Goal: Obtain resource: Obtain resource

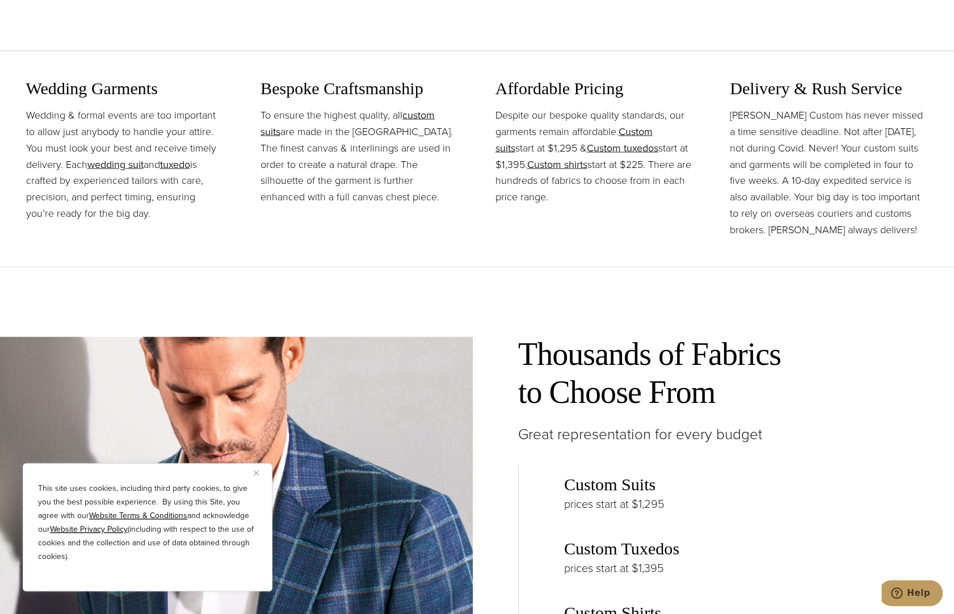
scroll to position [1476, 0]
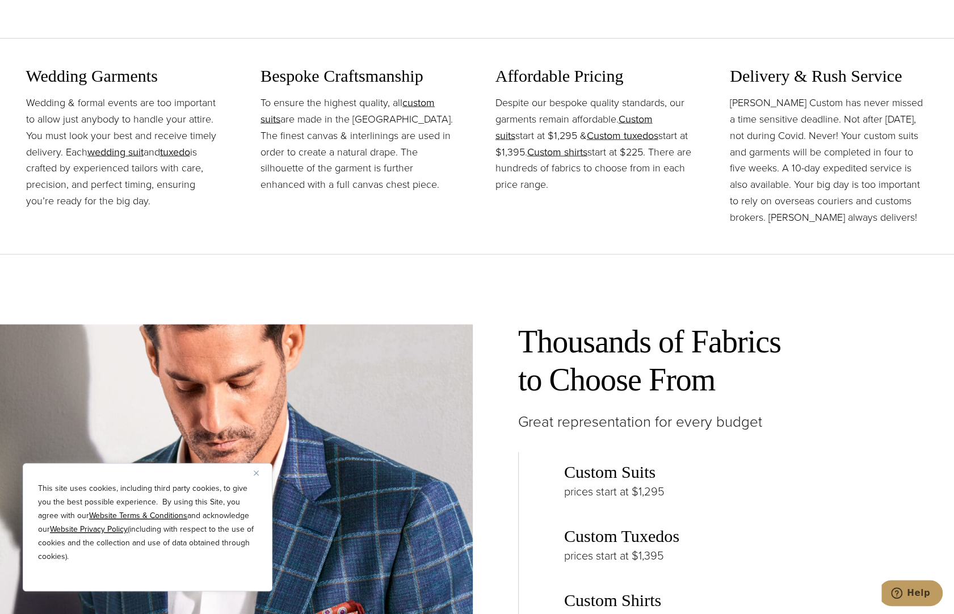
click at [255, 474] on img "Close" at bounding box center [256, 473] width 5 height 5
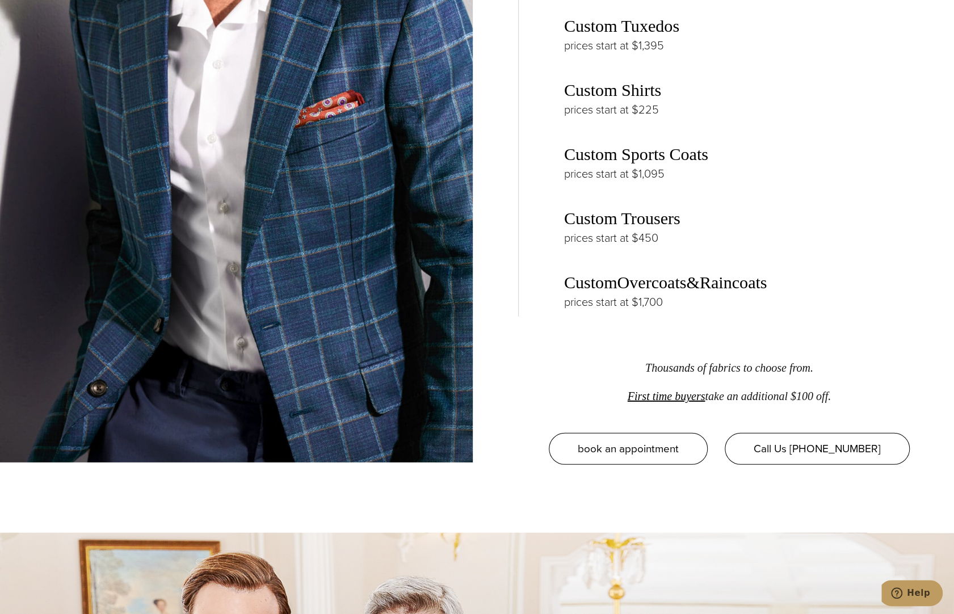
scroll to position [1987, 0]
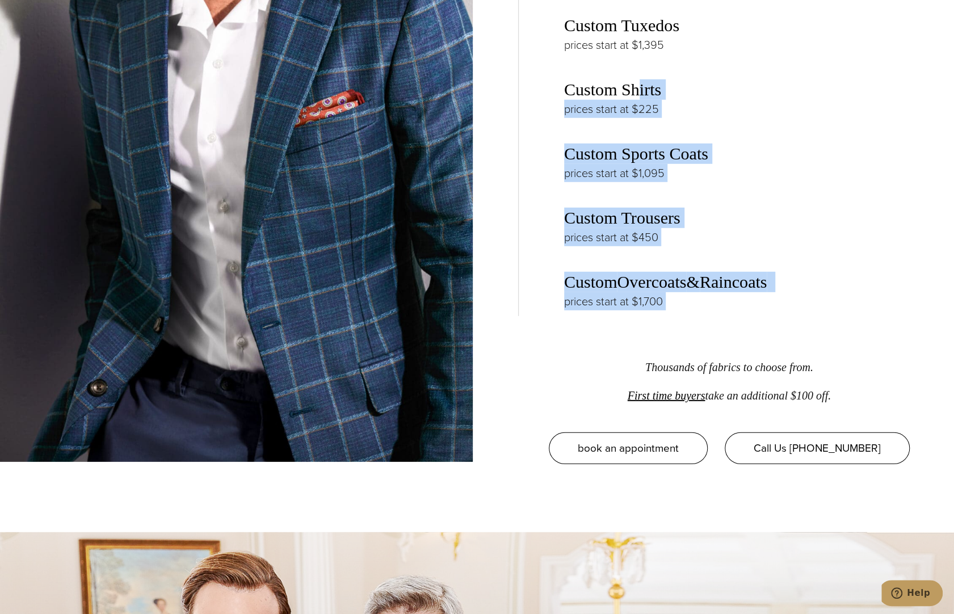
drag, startPoint x: 652, startPoint y: 316, endPoint x: 632, endPoint y: 68, distance: 248.9
click at [632, 68] on div "Thousands of Fabrics to Choose From Great representation for every budget Custo…" at bounding box center [729, 138] width 422 height 653
click at [767, 114] on div "Custom Suits prices start at $1,295 Custom Tuxedos prices start at $1,395 Custo…" at bounding box center [729, 129] width 422 height 375
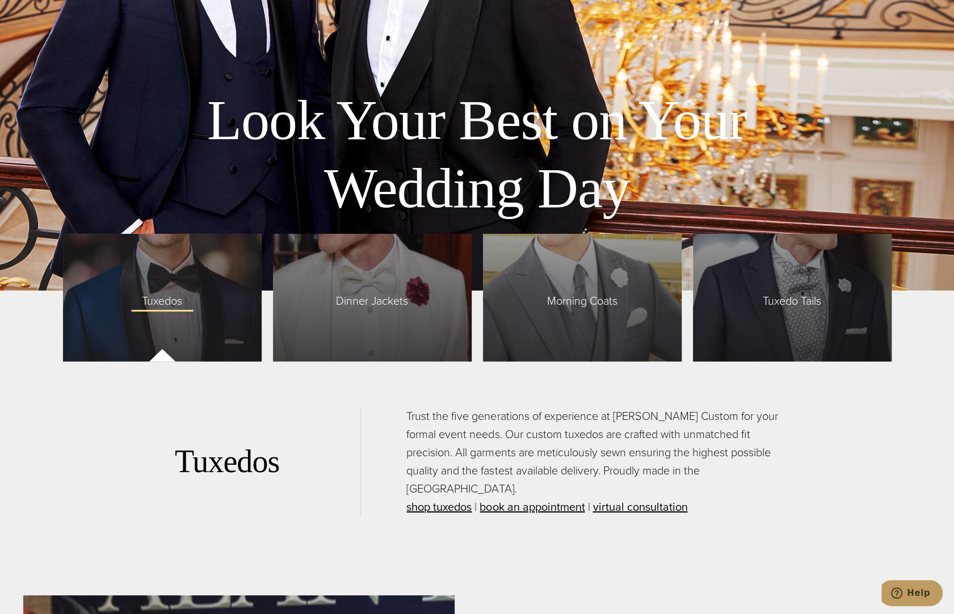
scroll to position [2782, 0]
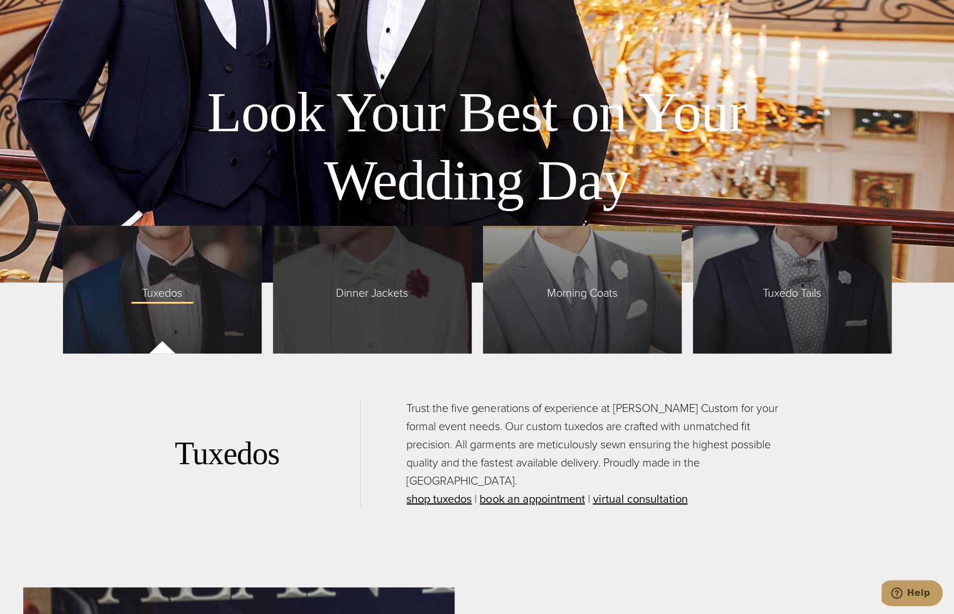
click at [339, 278] on span "Dinner Jackets" at bounding box center [372, 290] width 95 height 24
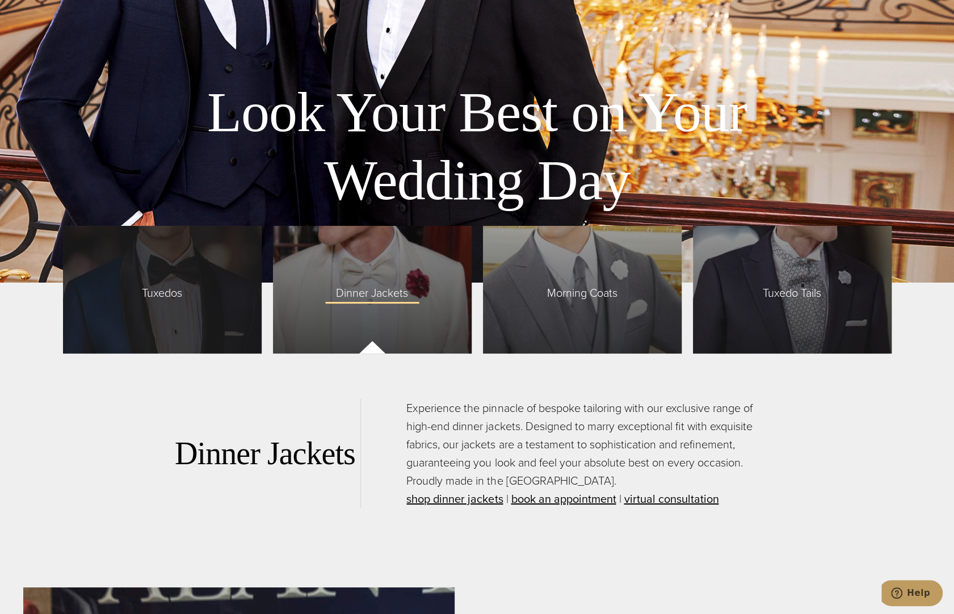
click at [142, 278] on span "Tuxedos" at bounding box center [162, 290] width 63 height 24
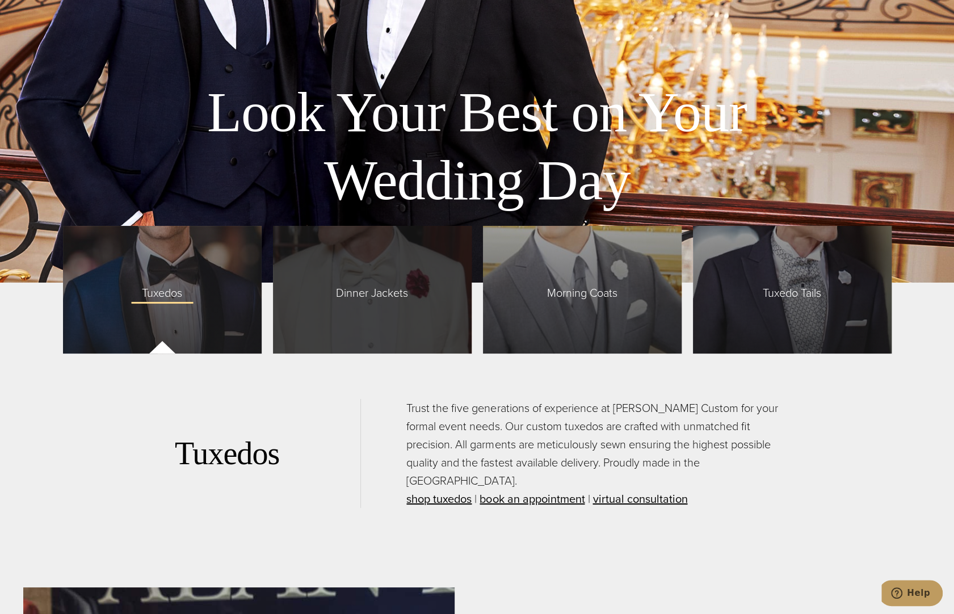
scroll to position [2725, 0]
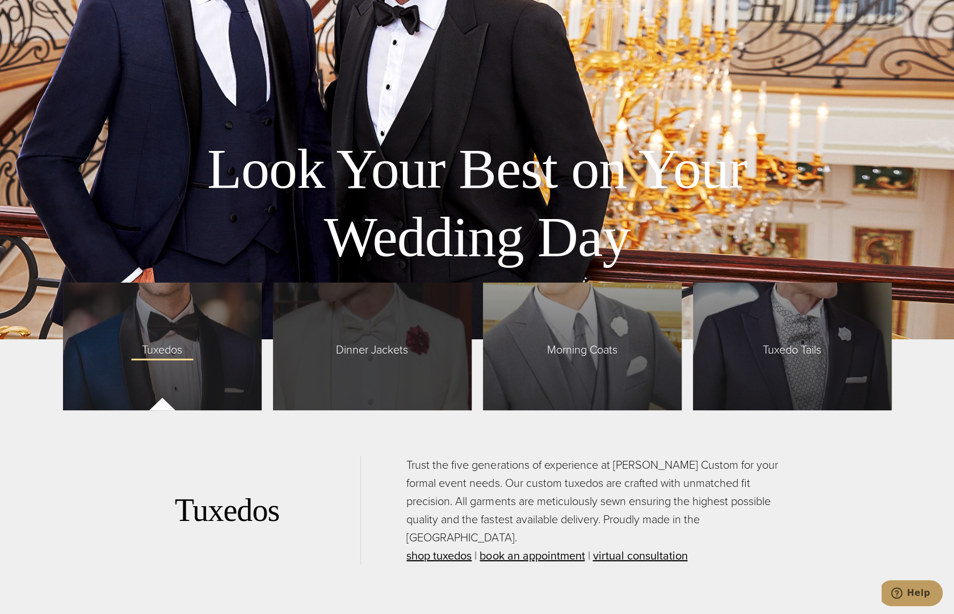
click at [351, 290] on div "Dinner Jackets" at bounding box center [372, 347] width 199 height 128
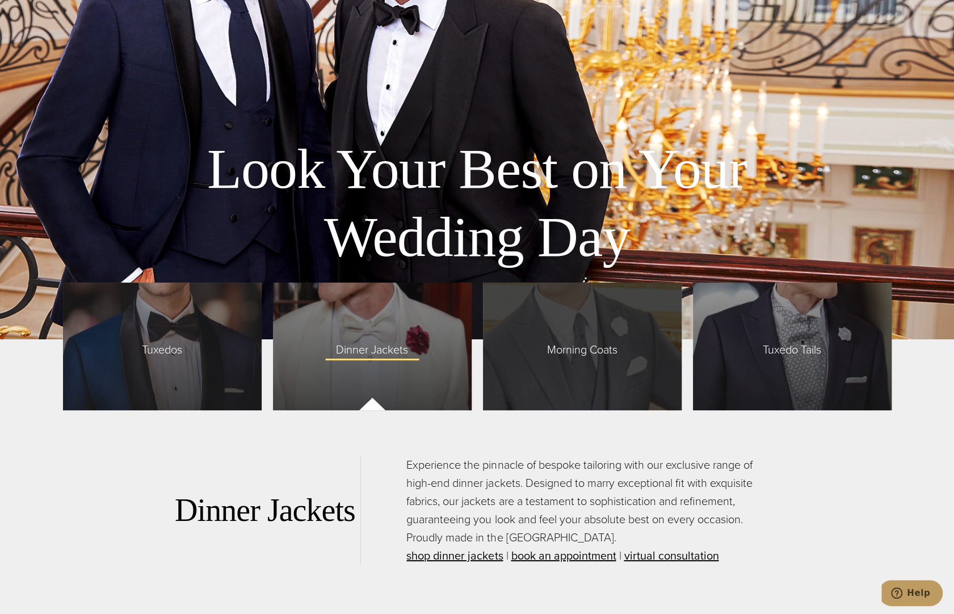
click at [588, 333] on div "Morning Coats" at bounding box center [582, 347] width 199 height 128
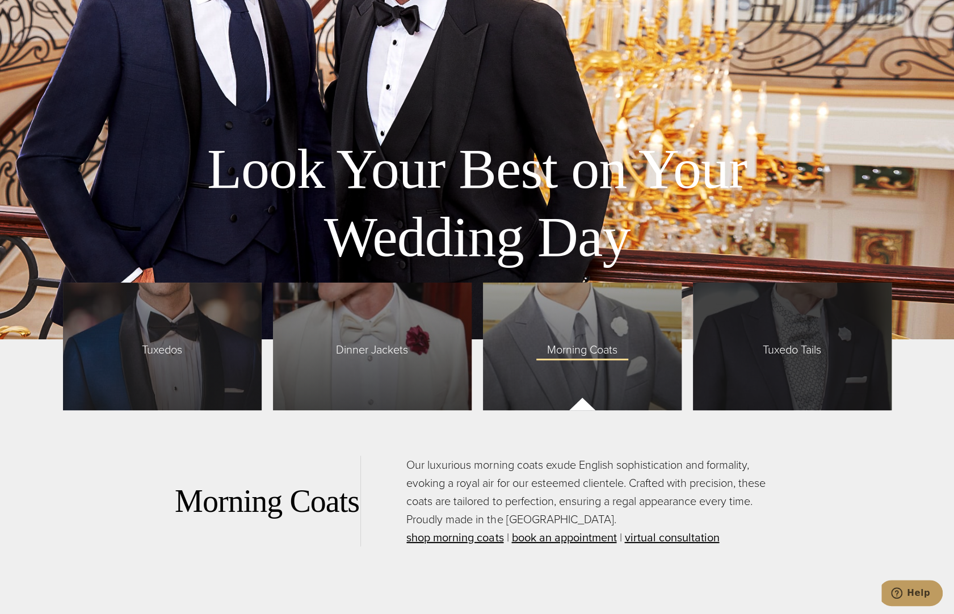
click at [831, 335] on span "Tuxedo Tails" at bounding box center [792, 347] width 81 height 24
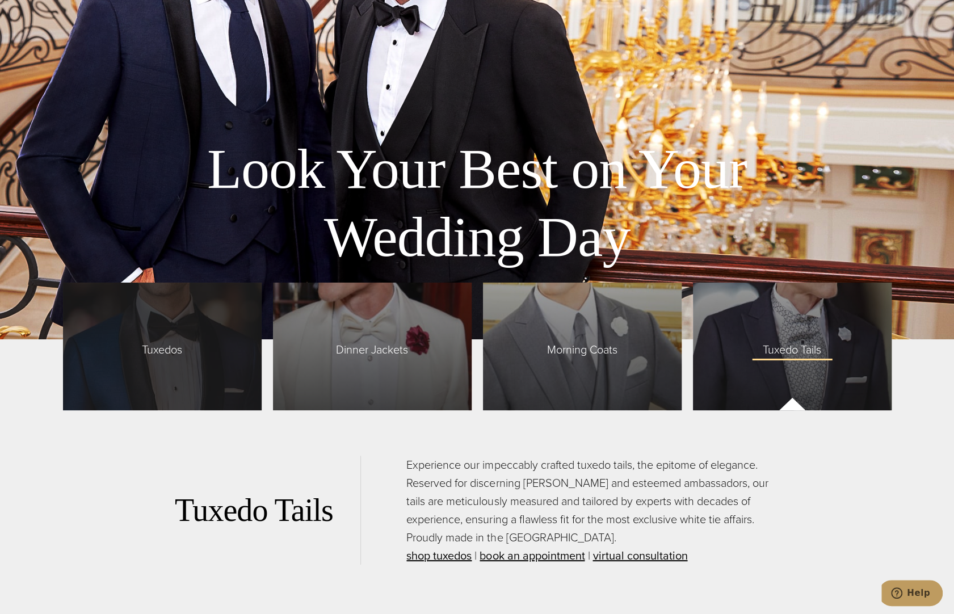
click at [94, 288] on div "Tuxedos" at bounding box center [162, 347] width 199 height 128
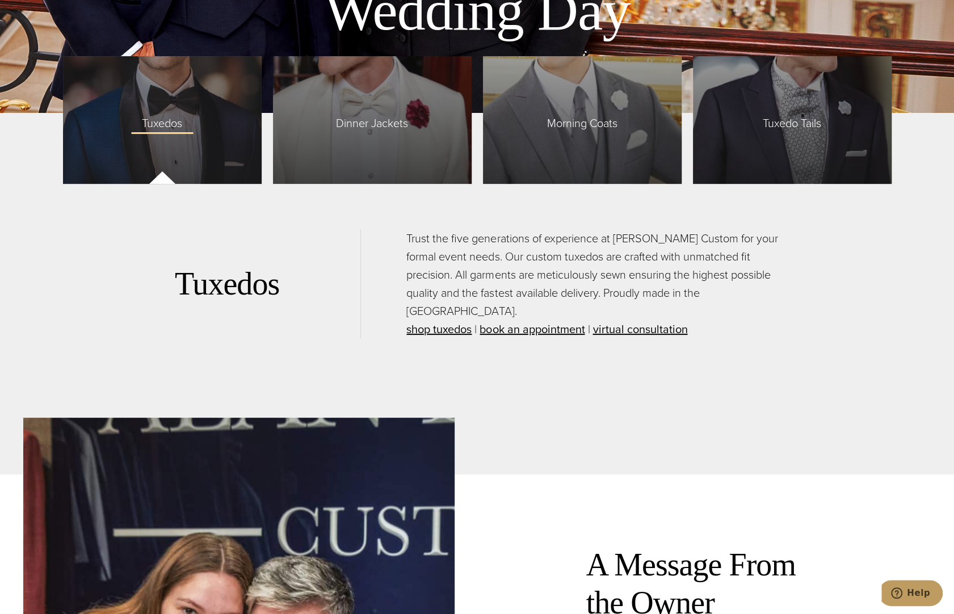
scroll to position [2952, 0]
click at [439, 320] on link "shop tuxedos" at bounding box center [439, 328] width 65 height 17
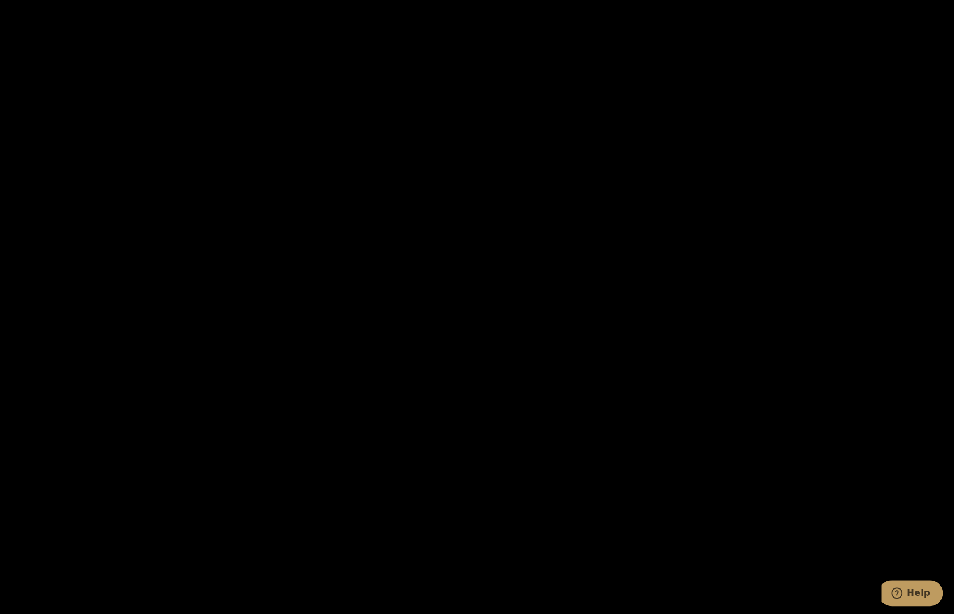
scroll to position [2612, 0]
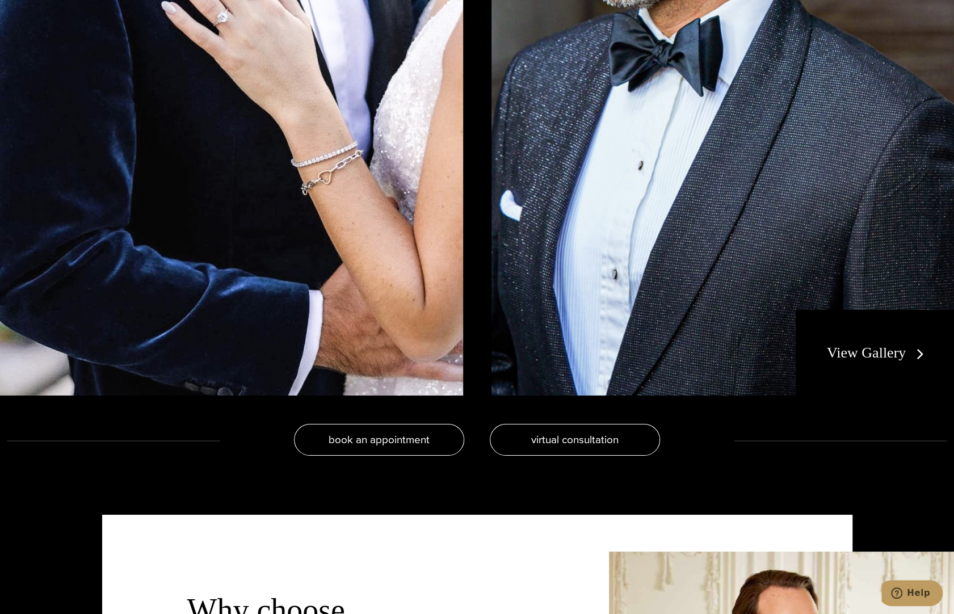
click at [870, 345] on link "View Gallery" at bounding box center [878, 353] width 102 height 16
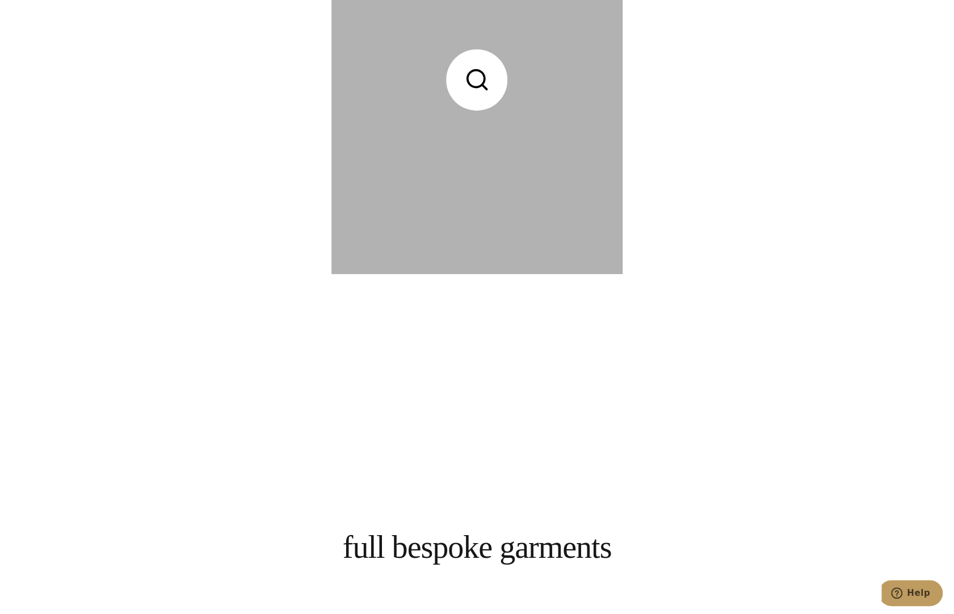
scroll to position [2725, 0]
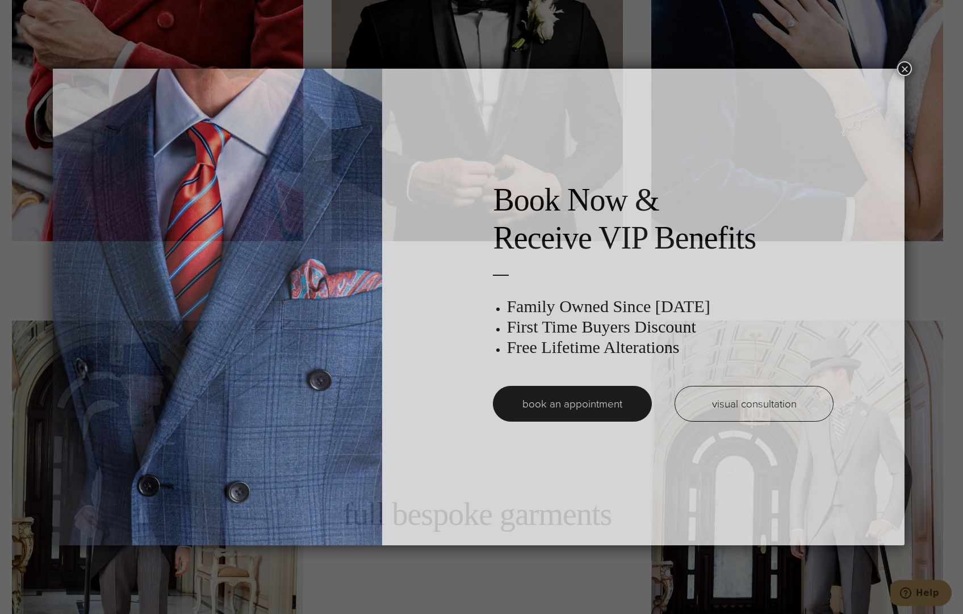
click at [824, 107] on div "Book Now & Receive VIP Benefits Family Owned Since 1913 First Time Buyers Disco…" at bounding box center [479, 307] width 852 height 477
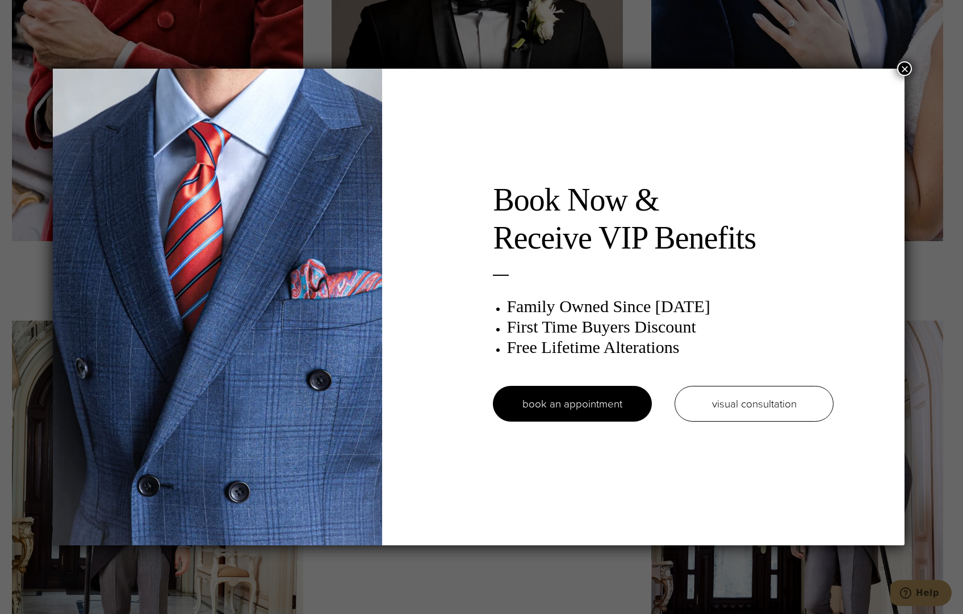
click at [907, 72] on button "×" at bounding box center [904, 68] width 15 height 15
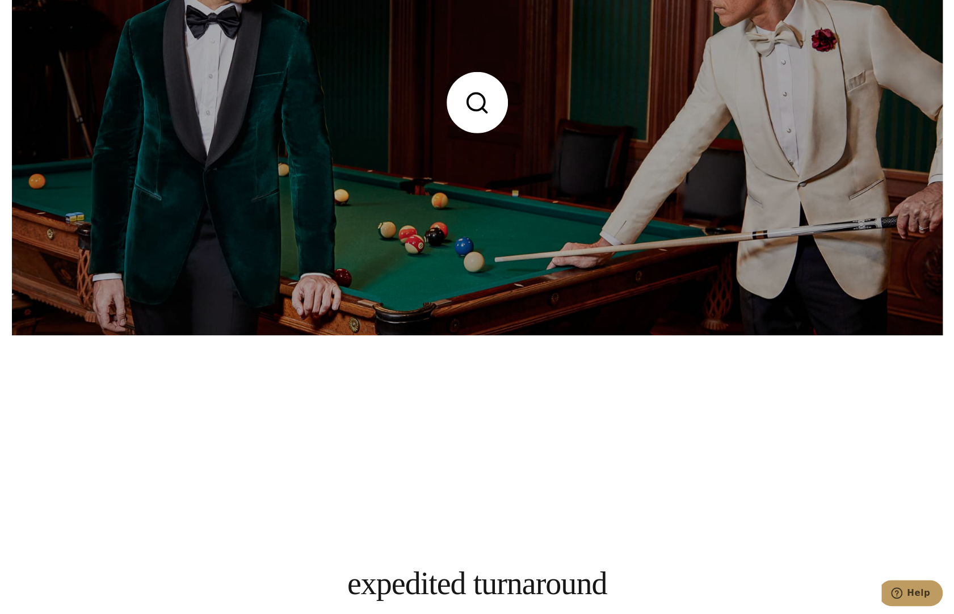
scroll to position [5110, 0]
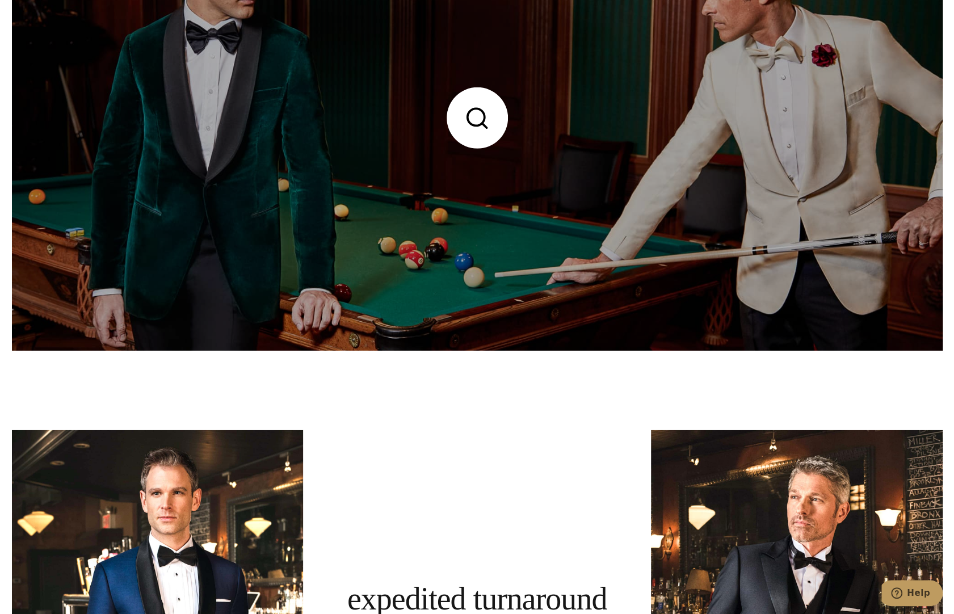
click at [470, 105] on link at bounding box center [477, 118] width 931 height 466
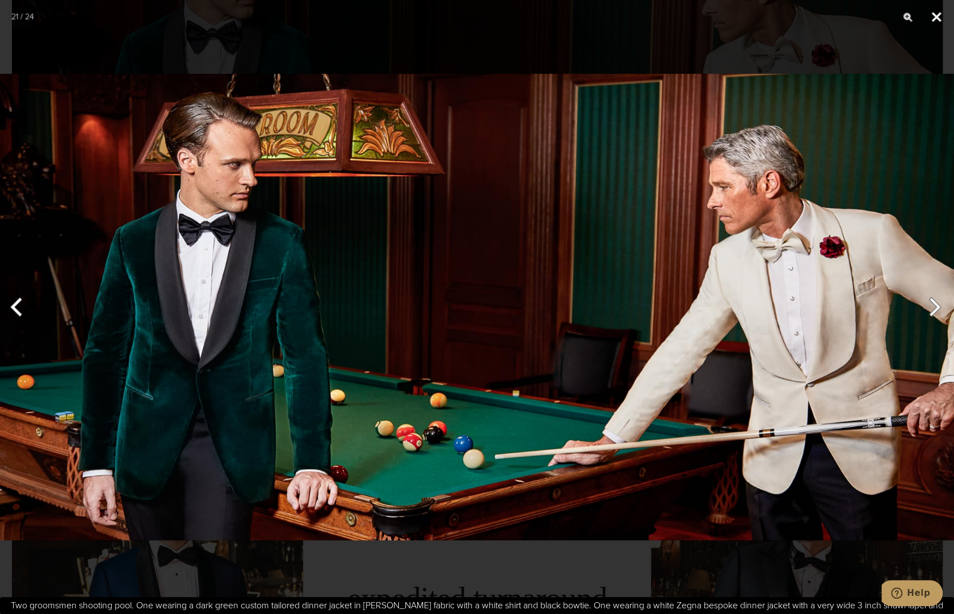
click at [931, 20] on button "Close" at bounding box center [937, 17] width 28 height 34
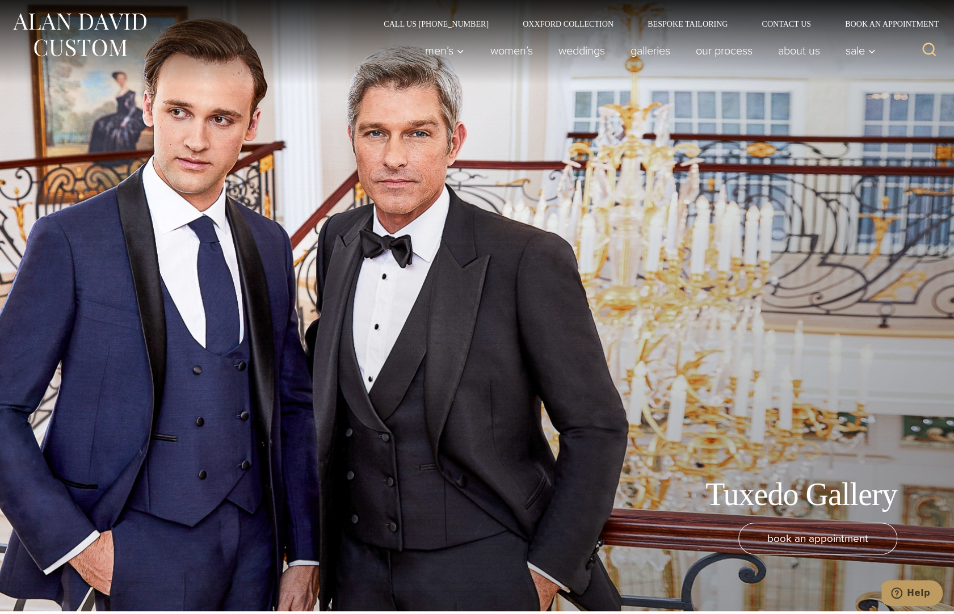
scroll to position [0, 0]
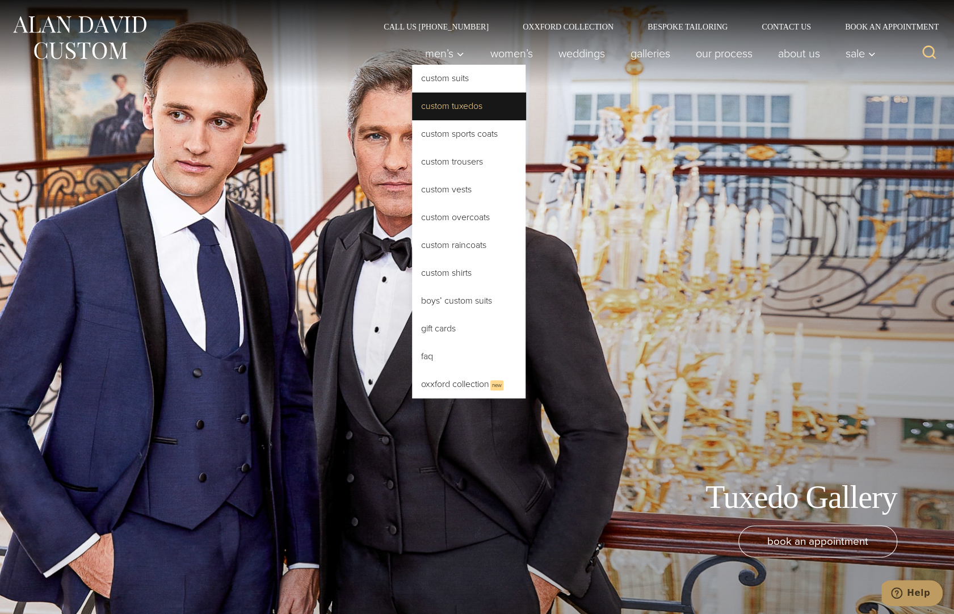
click at [459, 101] on link "Custom Tuxedos" at bounding box center [469, 106] width 114 height 27
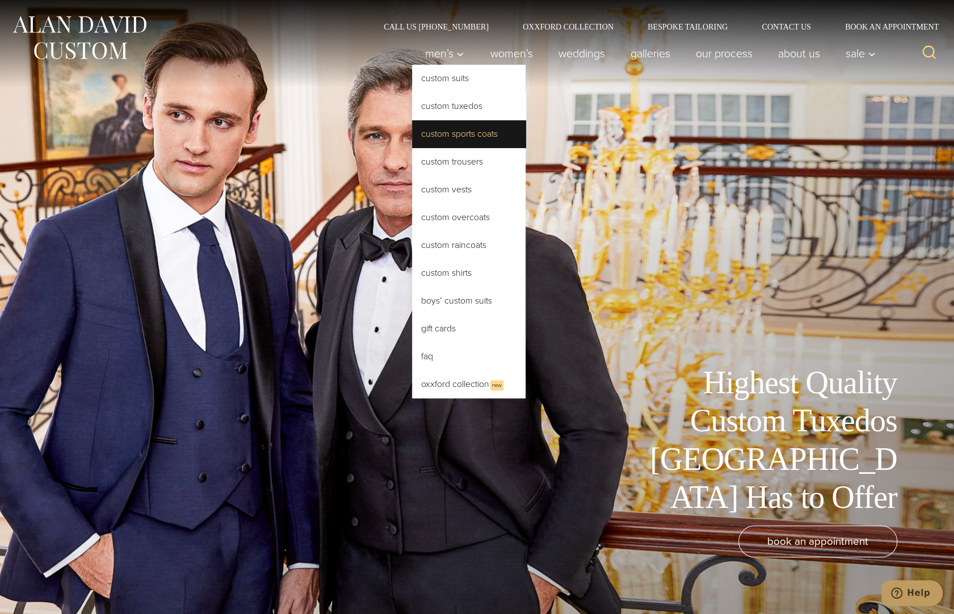
click at [466, 129] on link "Custom Sports Coats" at bounding box center [469, 133] width 114 height 27
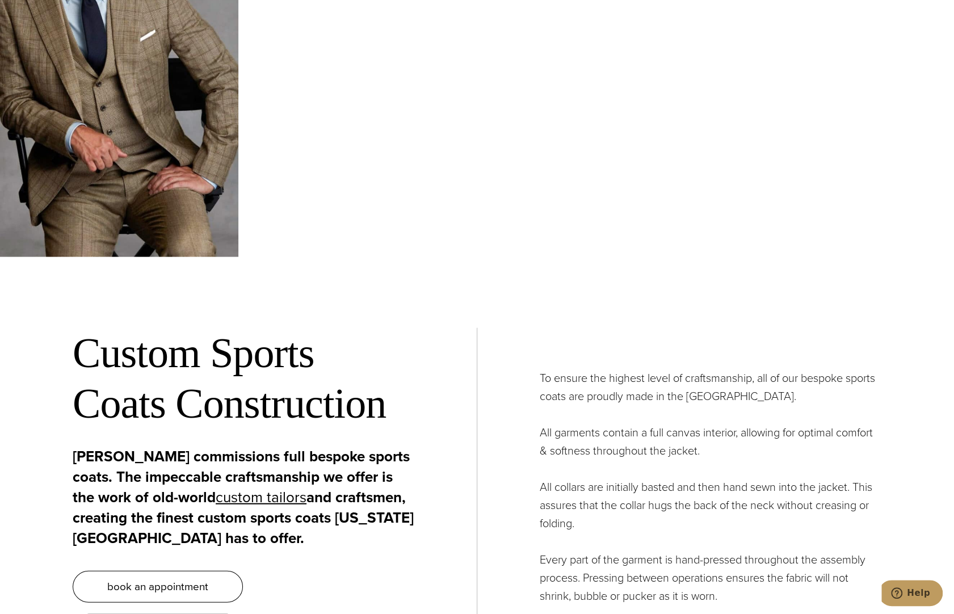
scroll to position [4485, 0]
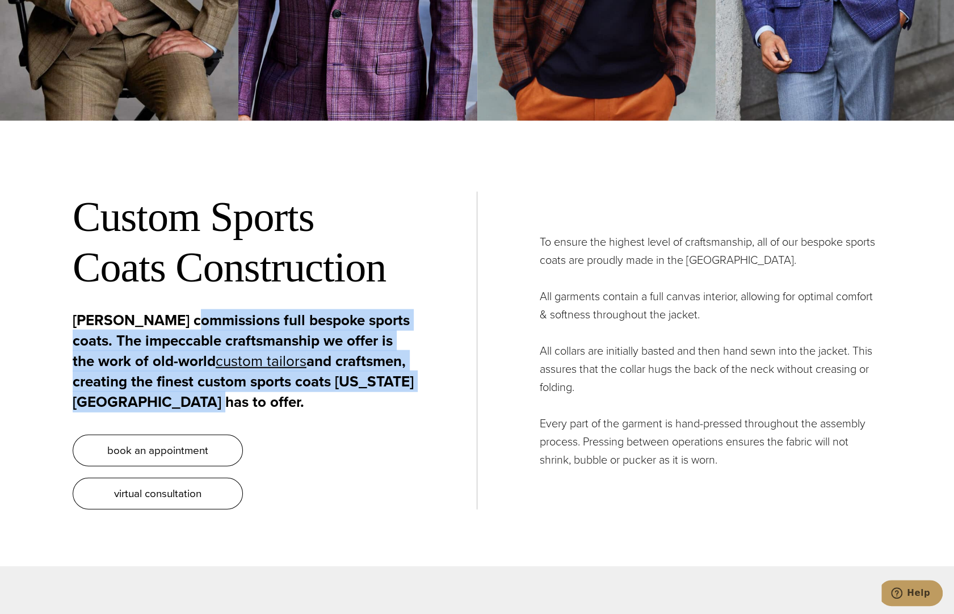
drag, startPoint x: 190, startPoint y: 265, endPoint x: 464, endPoint y: 343, distance: 285.2
click at [460, 347] on div "Custom Sports Coats Construction Alan David commissions full bespoke sports coa…" at bounding box center [275, 351] width 405 height 318
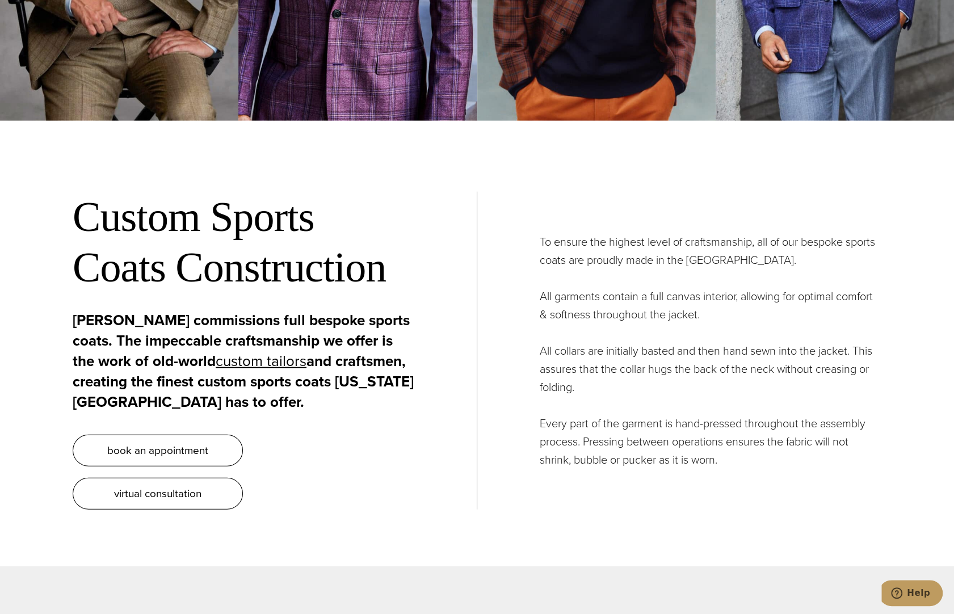
click at [500, 412] on div "Custom Sports Coats Construction Alan David commissions full bespoke sports coa…" at bounding box center [477, 350] width 809 height 431
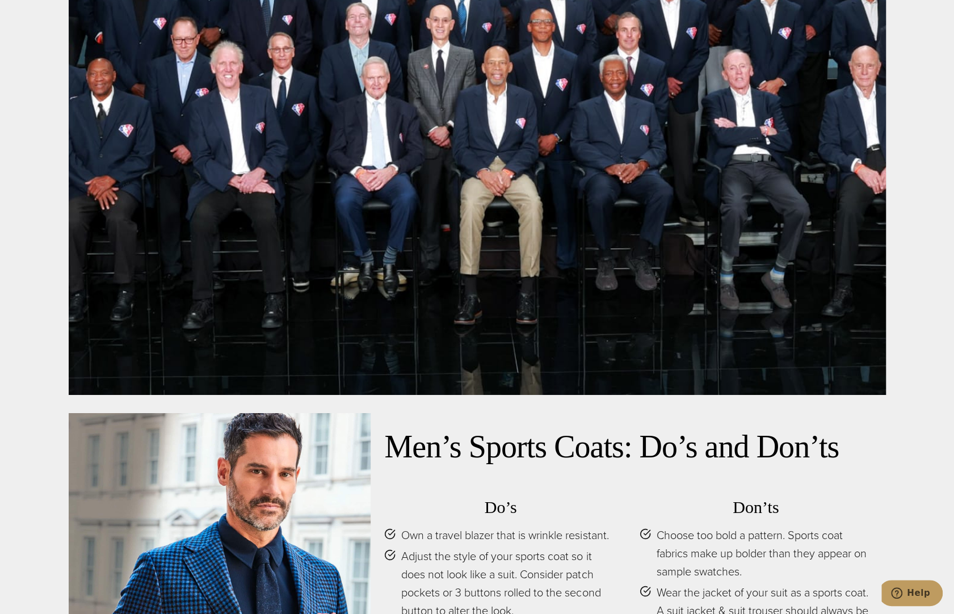
scroll to position [5450, 0]
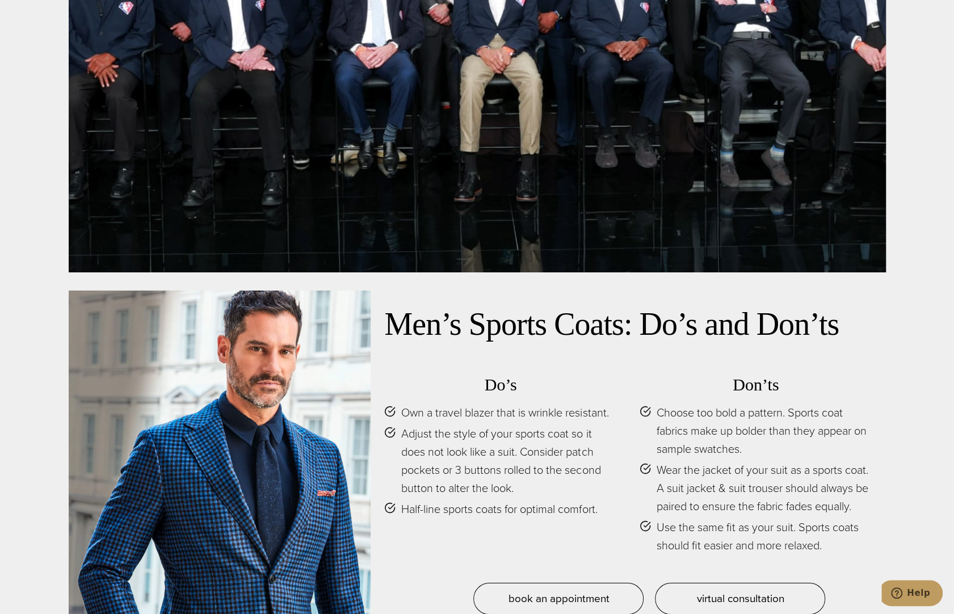
drag, startPoint x: 424, startPoint y: 362, endPoint x: 420, endPoint y: 375, distance: 13.5
click at [420, 425] on span "Adjust the style of your sports coat so it does not look like a suit. Consider …" at bounding box center [509, 461] width 216 height 73
drag, startPoint x: 426, startPoint y: 389, endPoint x: 459, endPoint y: 392, distance: 33.1
click at [459, 425] on span "Adjust the style of your sports coat so it does not look like a suit. Consider …" at bounding box center [509, 461] width 216 height 73
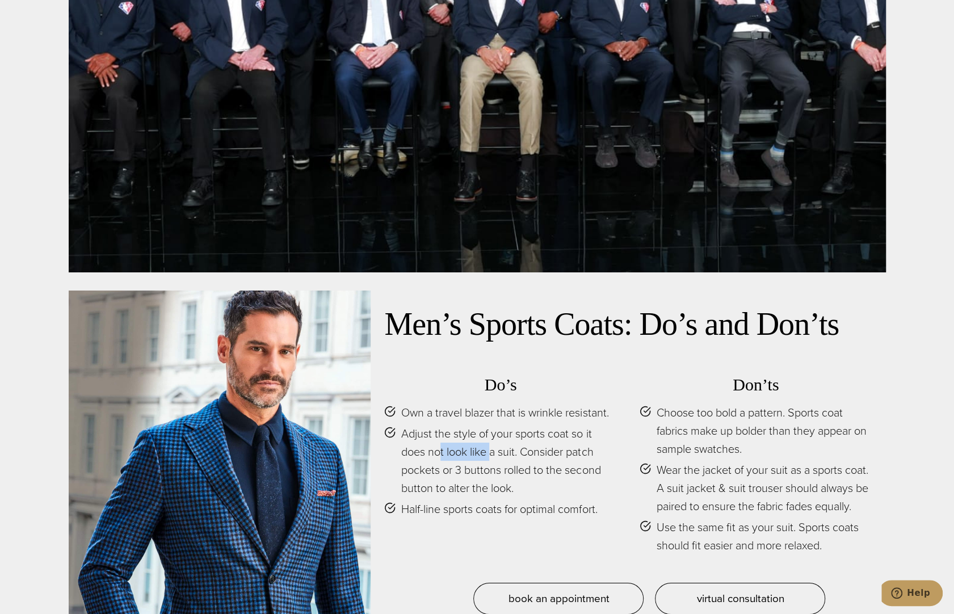
click at [459, 425] on span "Adjust the style of your sports coat so it does not look like a suit. Consider …" at bounding box center [509, 461] width 216 height 73
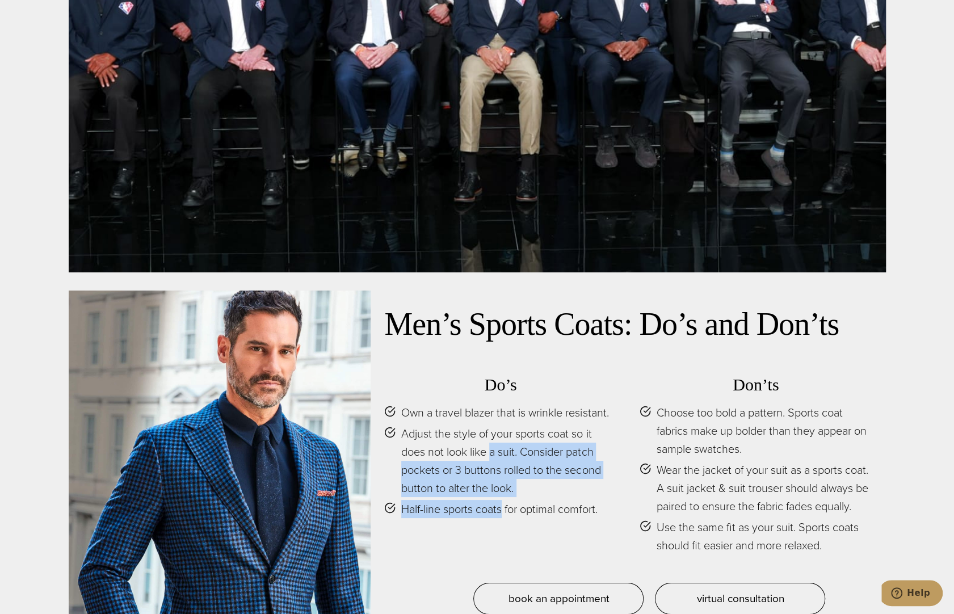
drag, startPoint x: 459, startPoint y: 392, endPoint x: 483, endPoint y: 444, distance: 56.9
click at [483, 446] on ul "Own a travel blazer that is wrinkle resistant. Adjust the style of your sports …" at bounding box center [500, 461] width 233 height 115
drag, startPoint x: 483, startPoint y: 444, endPoint x: 540, endPoint y: 443, distance: 57.9
click at [483, 500] on span "Half-line sports coats for optimal comfort." at bounding box center [499, 509] width 196 height 18
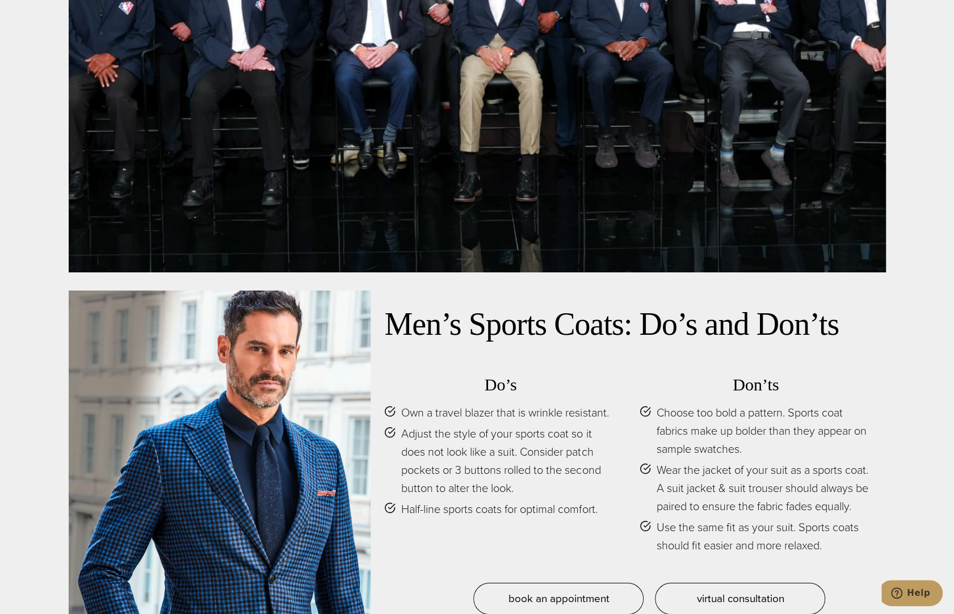
click at [572, 500] on span "Half-line sports coats for optimal comfort." at bounding box center [499, 509] width 196 height 18
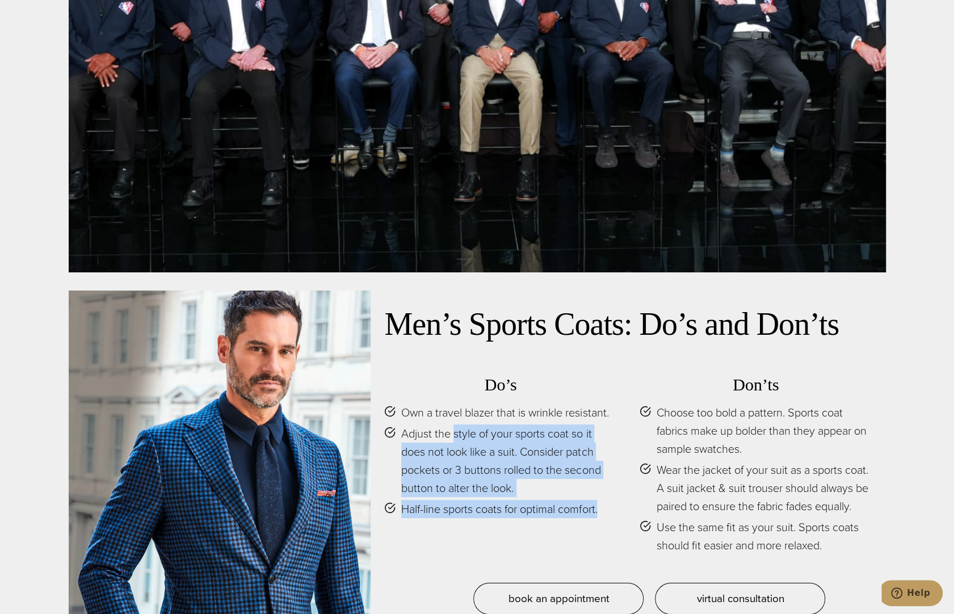
drag, startPoint x: 593, startPoint y: 445, endPoint x: 452, endPoint y: 364, distance: 162.5
click at [452, 404] on ul "Own a travel blazer that is wrinkle resistant. Adjust the style of your sports …" at bounding box center [500, 461] width 233 height 115
click at [453, 425] on span "Adjust the style of your sports coat so it does not look like a suit. Consider …" at bounding box center [509, 461] width 216 height 73
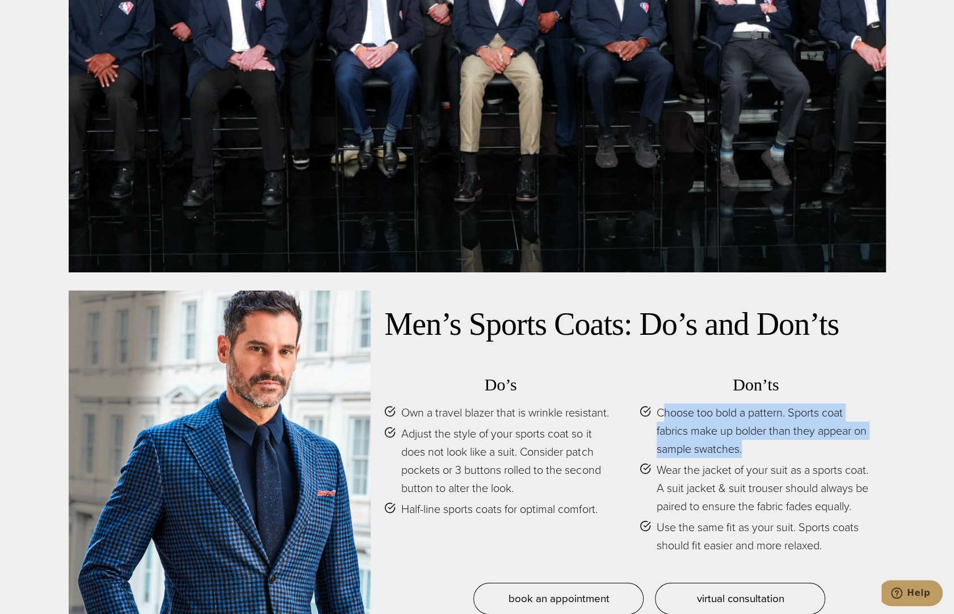
drag, startPoint x: 661, startPoint y: 356, endPoint x: 710, endPoint y: 382, distance: 54.6
click at [710, 404] on span "Choose too bold a pattern. Sports coat fabrics make up bolder than they appear …" at bounding box center [765, 431] width 216 height 55
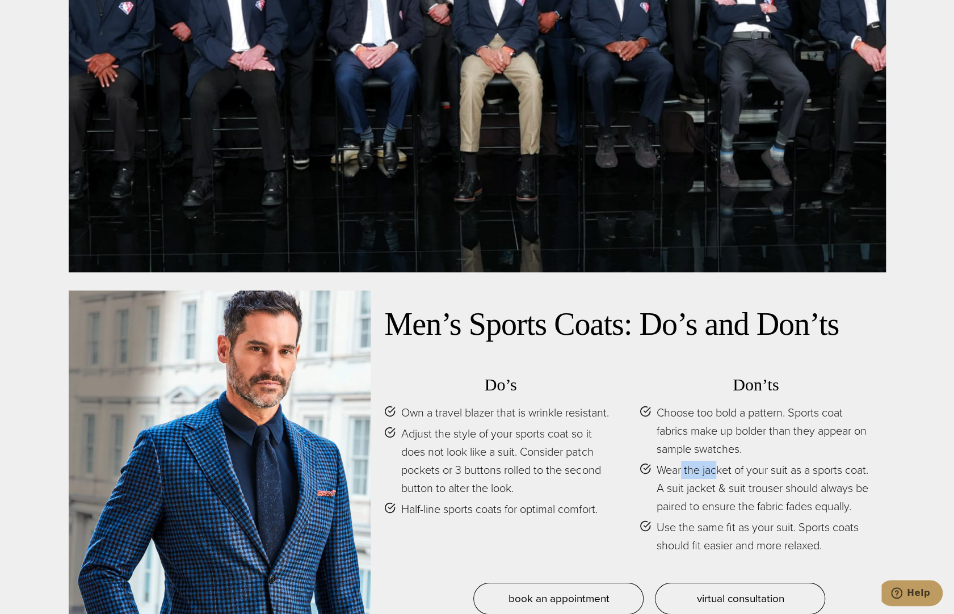
drag, startPoint x: 718, startPoint y: 403, endPoint x: 680, endPoint y: 405, distance: 37.5
click at [680, 461] on span "Wear the jacket of your suit as a sports coat. A suit jacket & suit trouser sho…" at bounding box center [765, 488] width 216 height 55
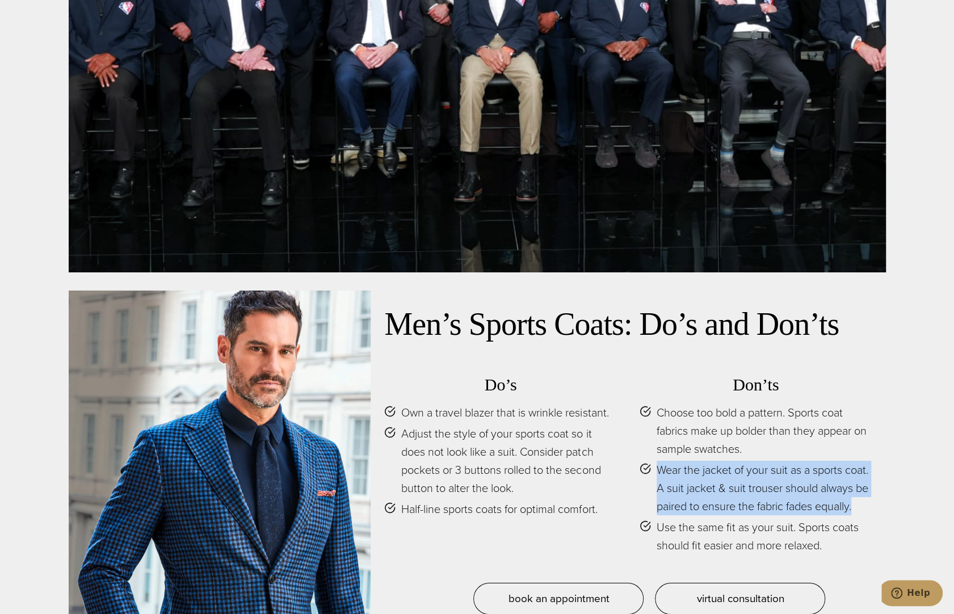
drag, startPoint x: 651, startPoint y: 403, endPoint x: 857, endPoint y: 442, distance: 209.3
click at [857, 461] on li "Wear the jacket of your suit as a sports coat. A suit jacket & suit trouser sho…" at bounding box center [756, 488] width 233 height 55
click at [856, 461] on span "Wear the jacket of your suit as a sports coat. A suit jacket & suit trouser sho…" at bounding box center [765, 488] width 216 height 55
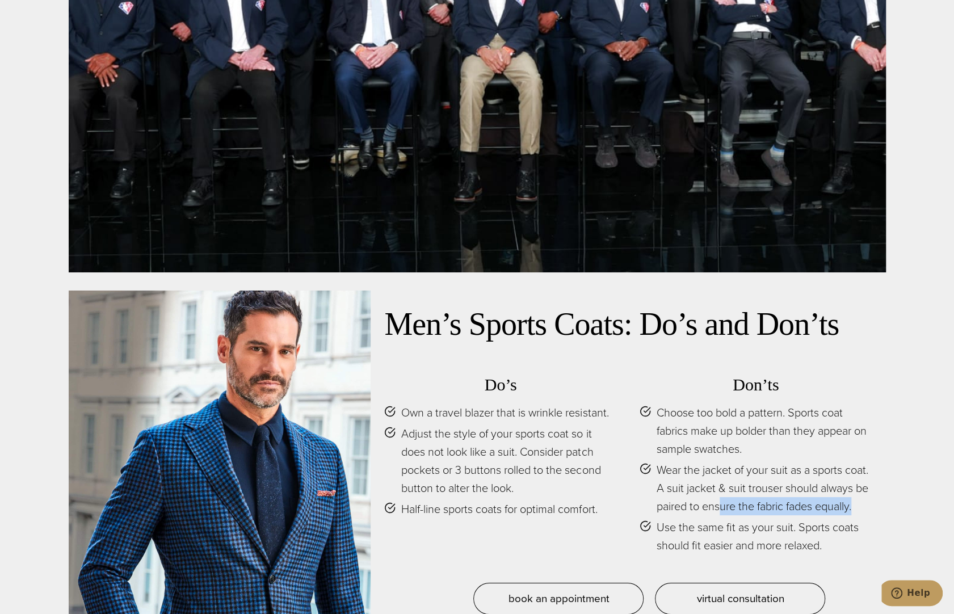
drag, startPoint x: 826, startPoint y: 440, endPoint x: 714, endPoint y: 431, distance: 112.8
click at [714, 461] on span "Wear the jacket of your suit as a sports coat. A suit jacket & suit trouser sho…" at bounding box center [765, 488] width 216 height 55
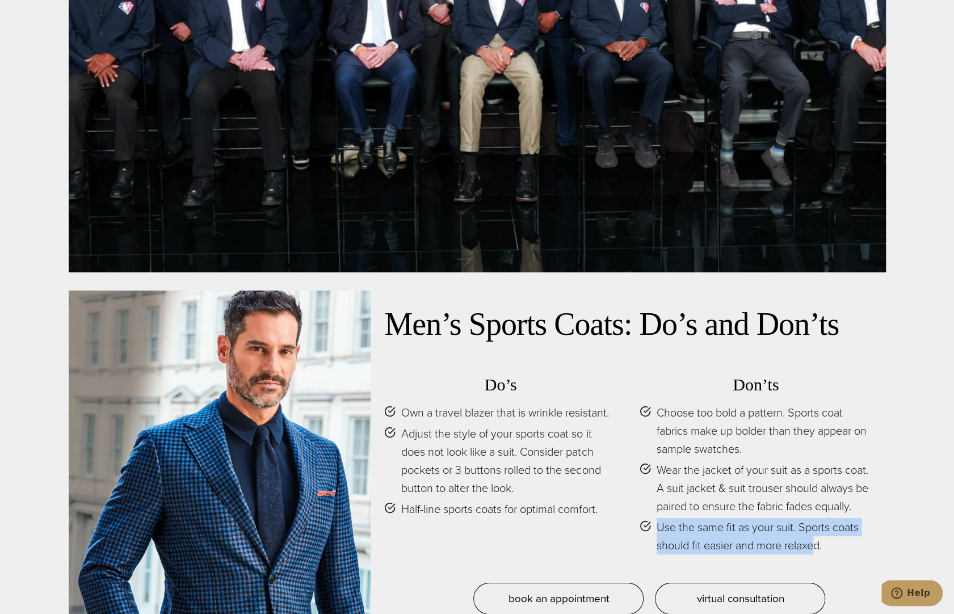
drag, startPoint x: 664, startPoint y: 460, endPoint x: 808, endPoint y: 471, distance: 144.6
click at [808, 518] on span "Use the same fit as your suit. Sports coats should fit easier and more relaxed." at bounding box center [765, 536] width 216 height 36
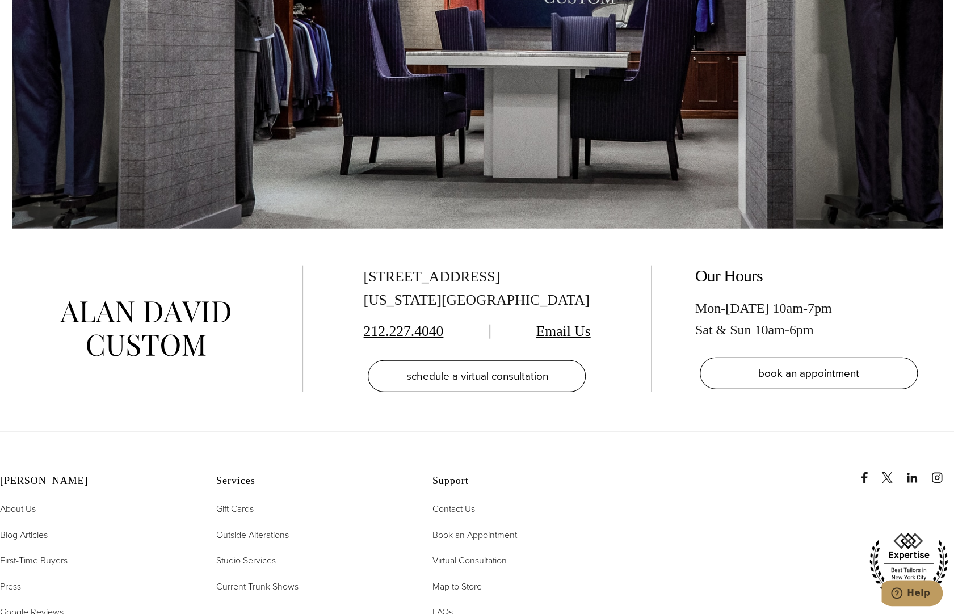
scroll to position [7494, 0]
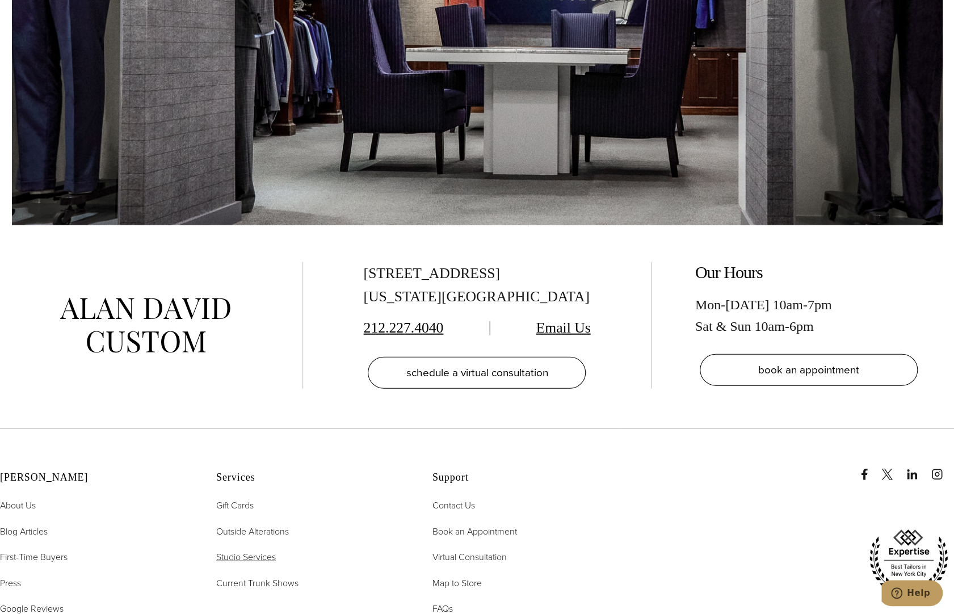
click at [233, 551] on span "Studio Services" at bounding box center [246, 557] width 60 height 13
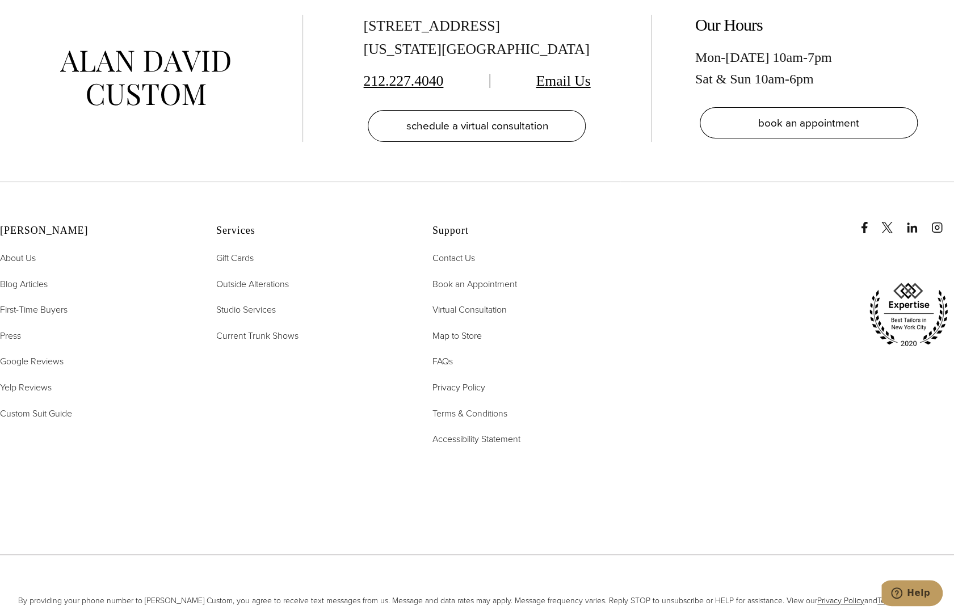
scroll to position [5672, 0]
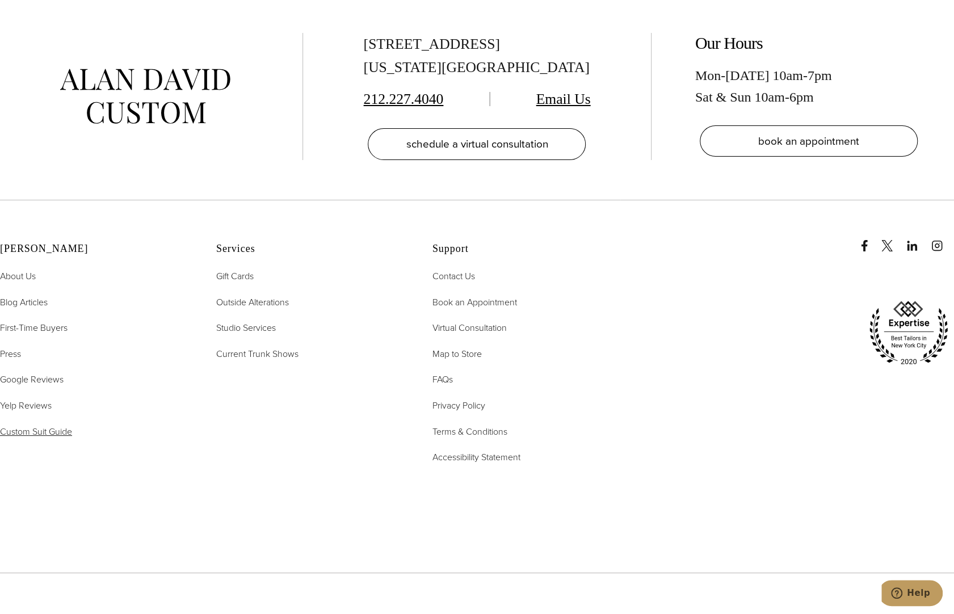
click at [44, 425] on span "Custom Suit Guide" at bounding box center [36, 431] width 72 height 13
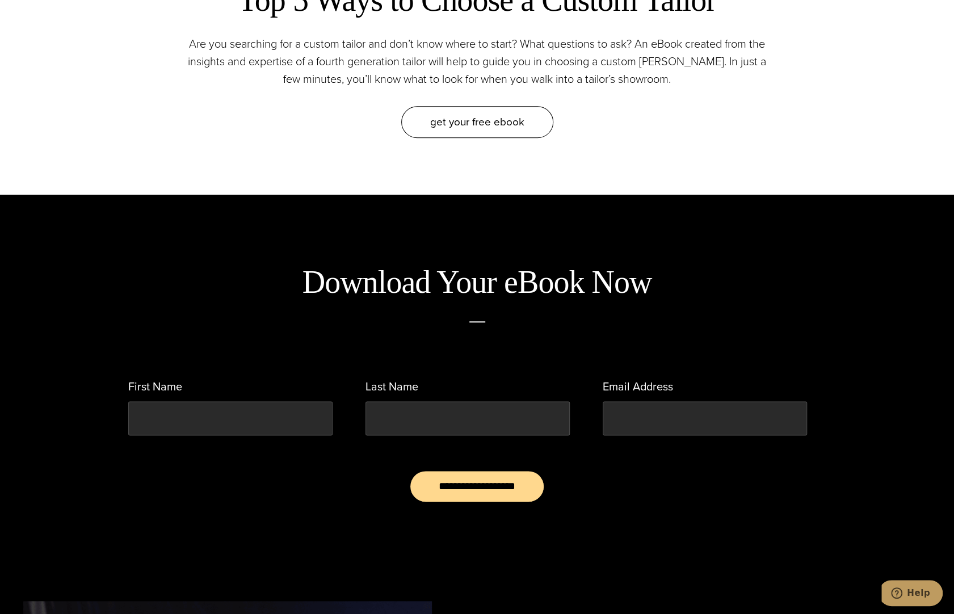
click at [469, 120] on span "get your free eBook" at bounding box center [477, 122] width 94 height 16
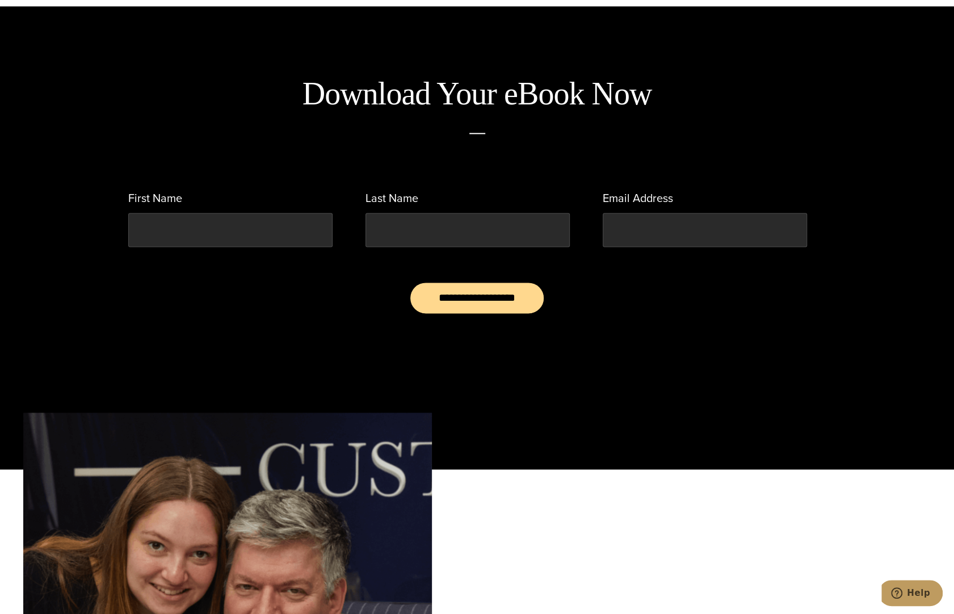
scroll to position [870, 0]
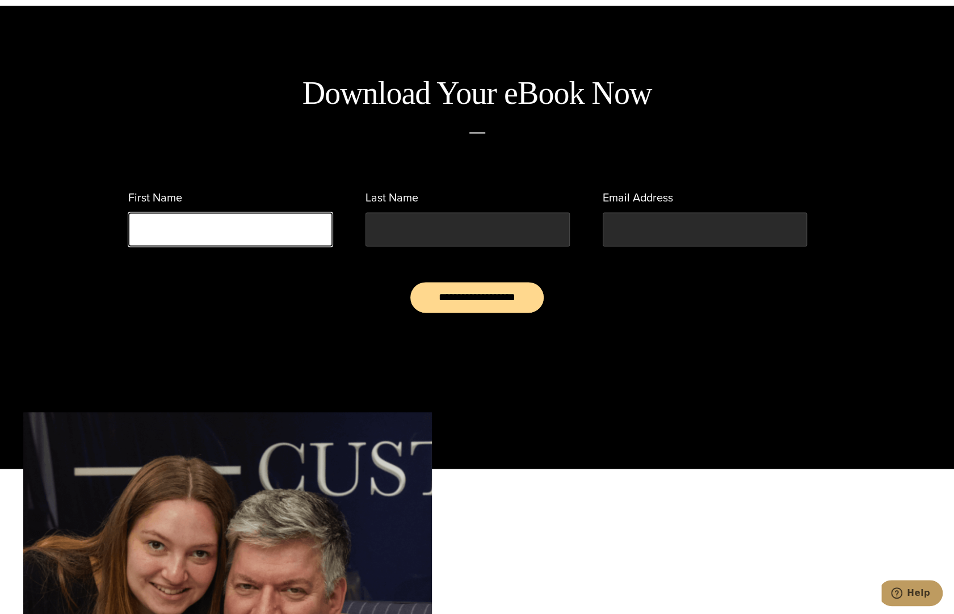
click at [219, 216] on input "First Name" at bounding box center [230, 229] width 204 height 34
type input "***"
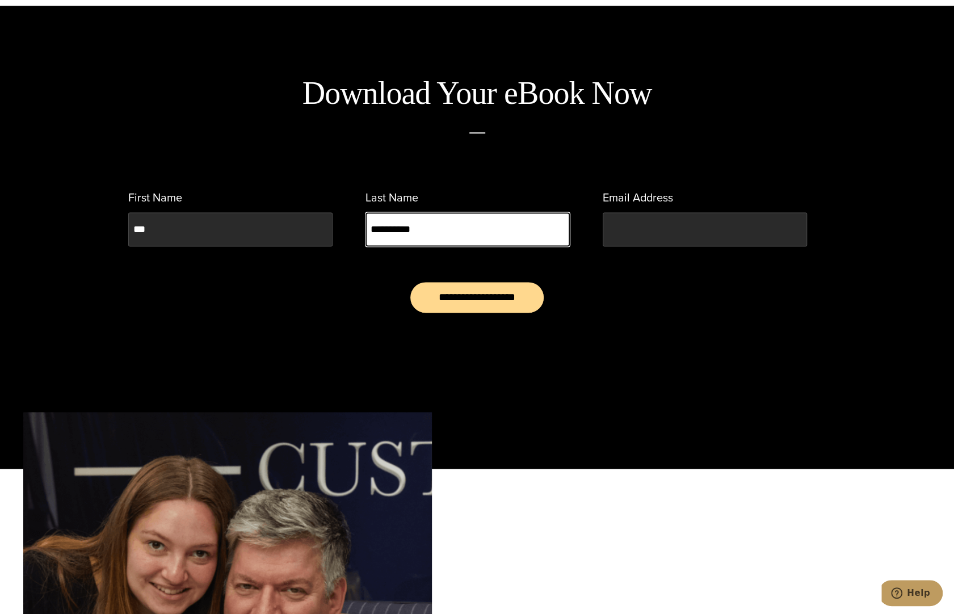
type input "**********"
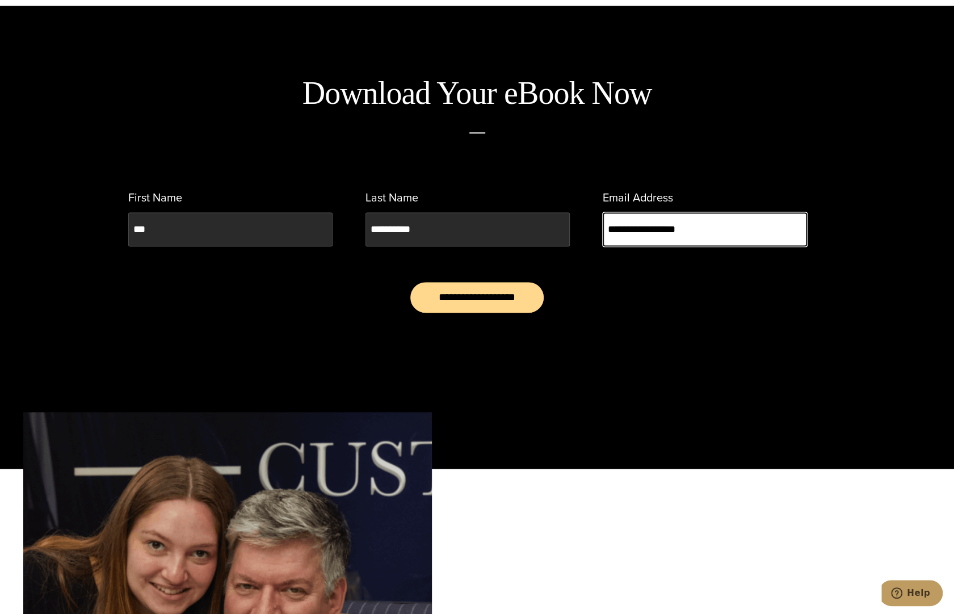
type input "**********"
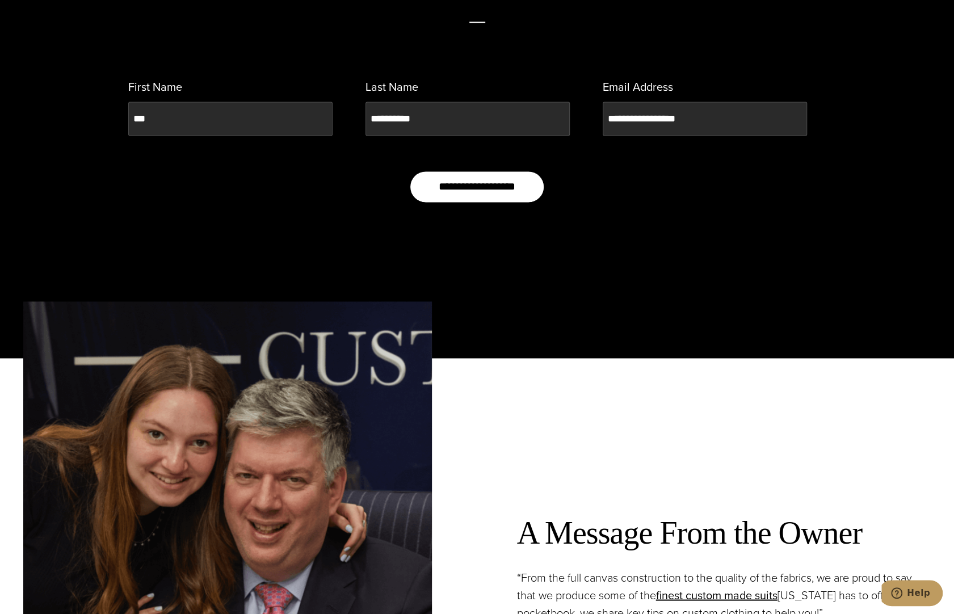
scroll to position [927, 0]
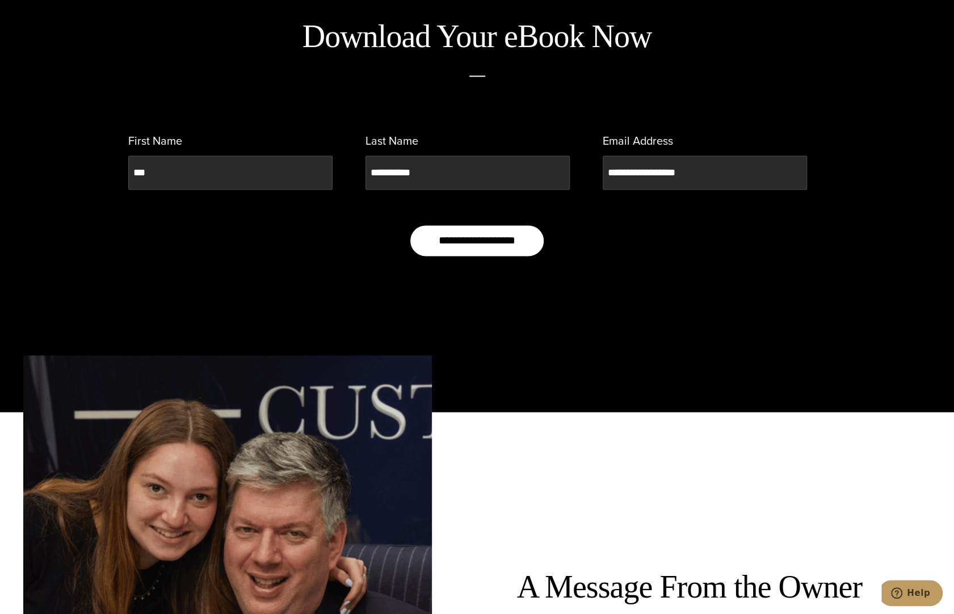
click at [487, 225] on input "**********" at bounding box center [477, 241] width 135 height 32
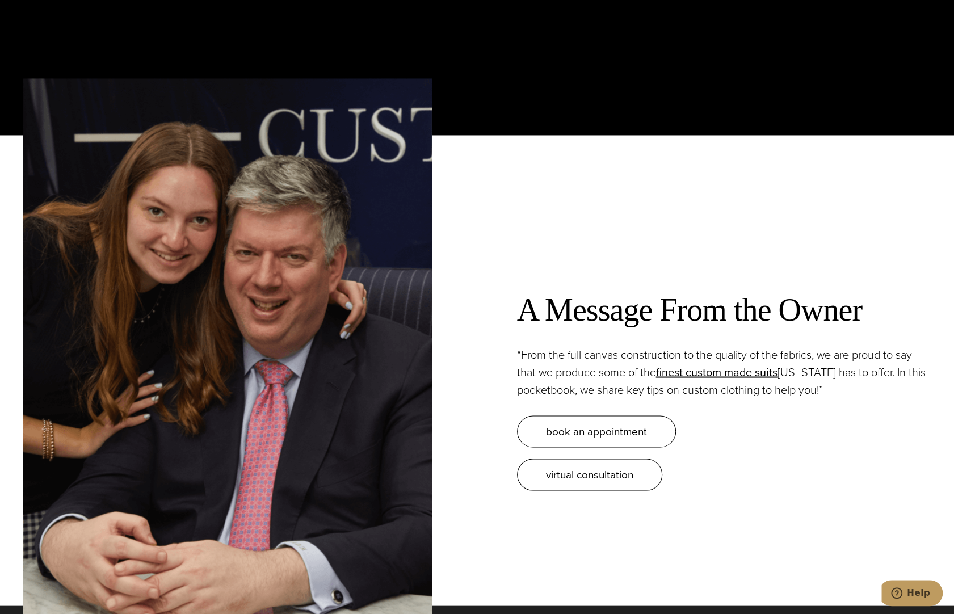
scroll to position [1211, 0]
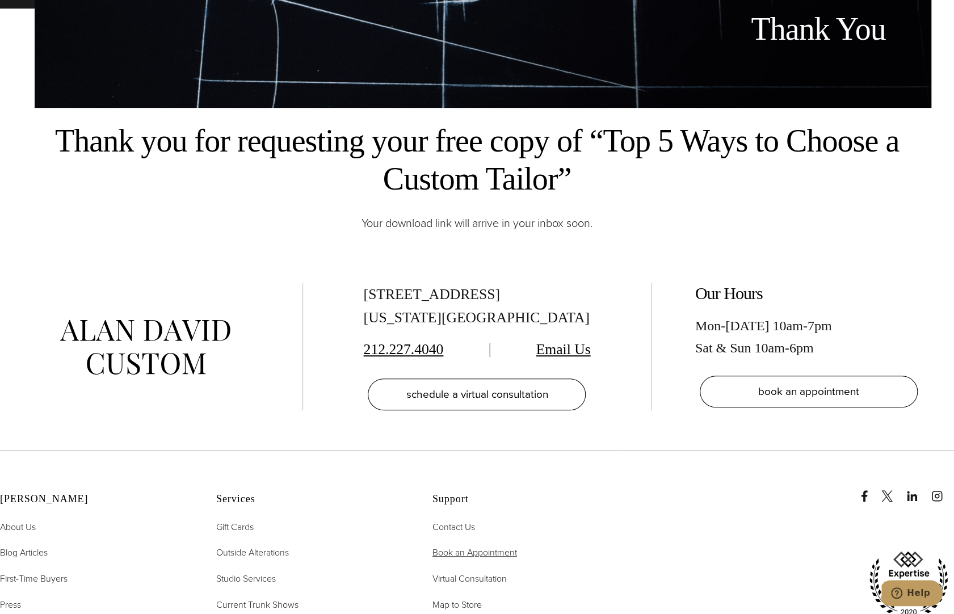
scroll to position [454, 0]
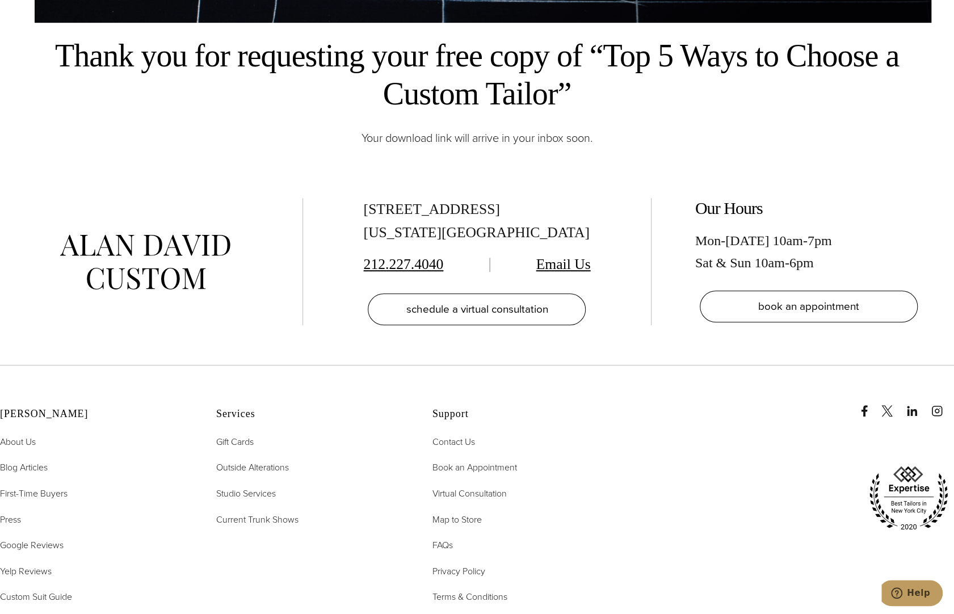
drag, startPoint x: 421, startPoint y: 452, endPoint x: 428, endPoint y: 449, distance: 7.9
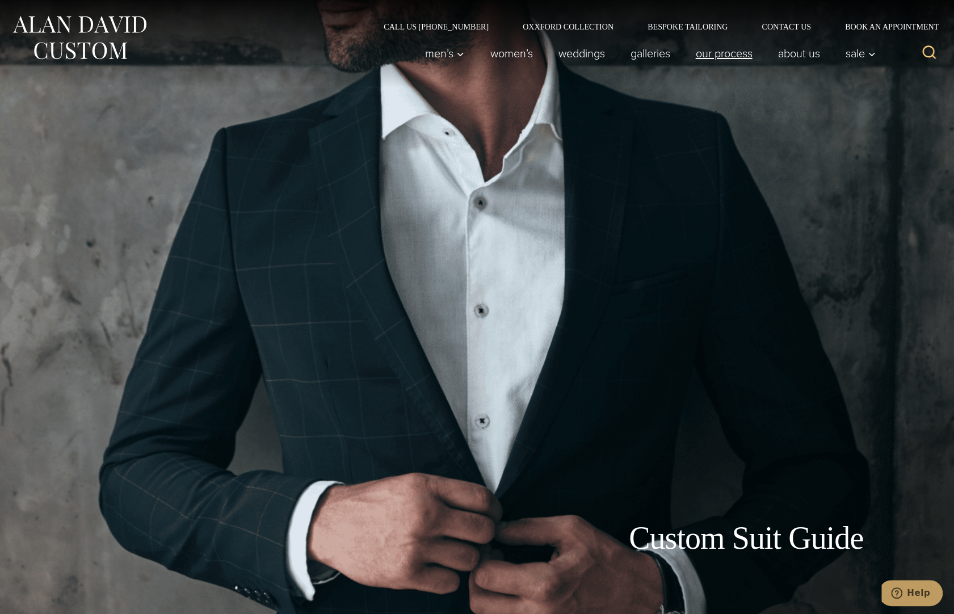
click at [738, 52] on link "Our Process" at bounding box center [724, 53] width 82 height 23
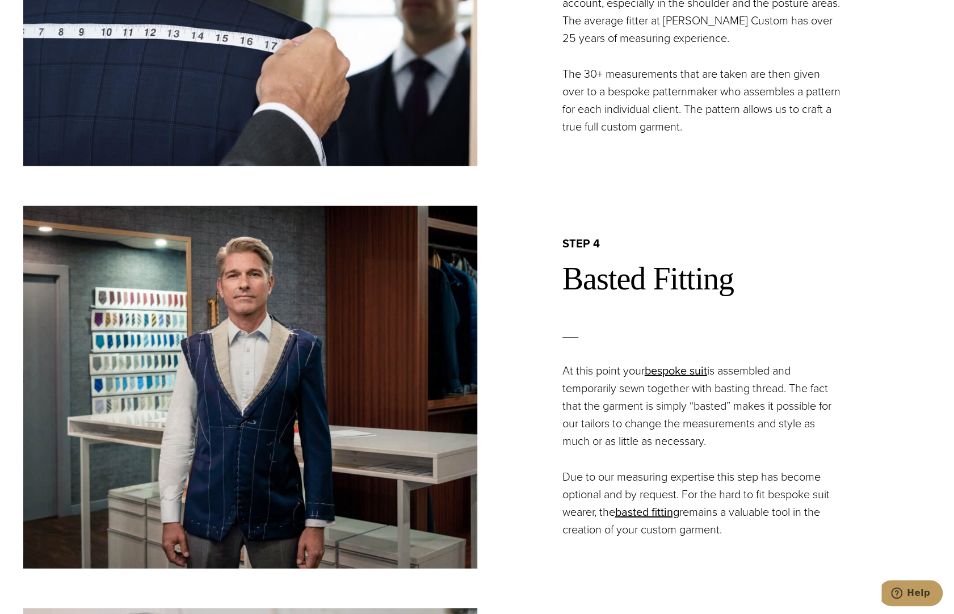
scroll to position [1930, 0]
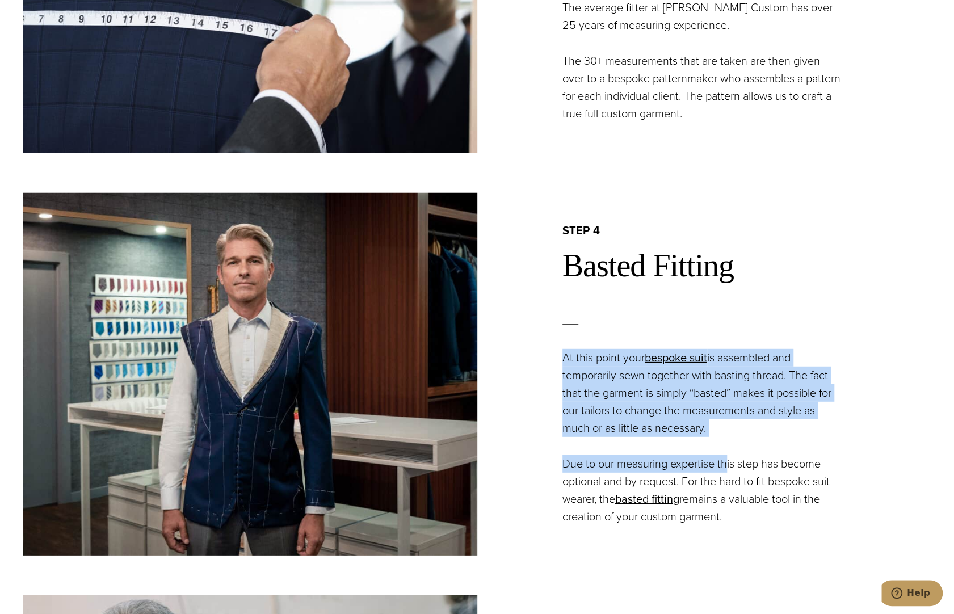
drag, startPoint x: 716, startPoint y: 445, endPoint x: 585, endPoint y: 331, distance: 173.9
click at [585, 331] on div "step 4 Basted Fitting At this point your bespoke suit is assembled and temporar…" at bounding box center [704, 374] width 454 height 303
click at [535, 325] on div "step 4 Basted Fitting At this point your bespoke suit is assembled and temporar…" at bounding box center [704, 374] width 454 height 303
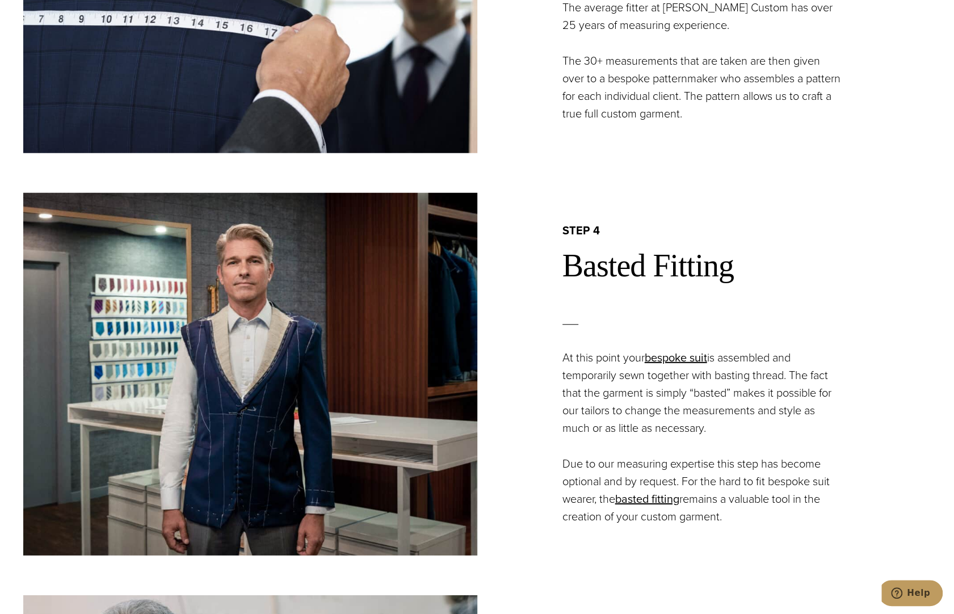
drag, startPoint x: 702, startPoint y: 491, endPoint x: 617, endPoint y: 403, distance: 122.9
click at [617, 403] on div "step 4 Basted Fitting At this point your bespoke suit is assembled and temporar…" at bounding box center [704, 374] width 454 height 303
click at [605, 393] on p "At this point your bespoke suit is assembled and temporarily sewn together with…" at bounding box center [704, 393] width 282 height 88
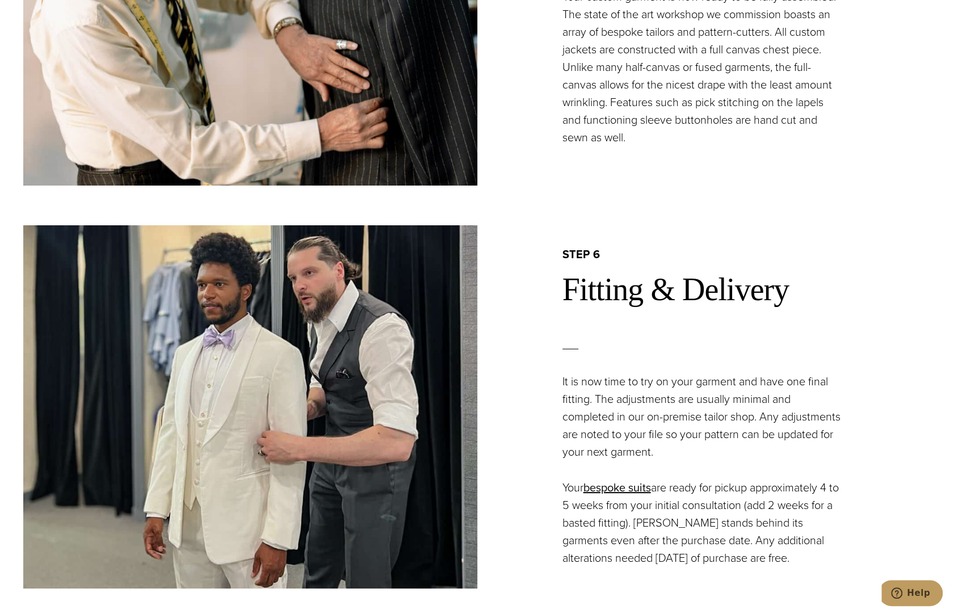
scroll to position [2782, 0]
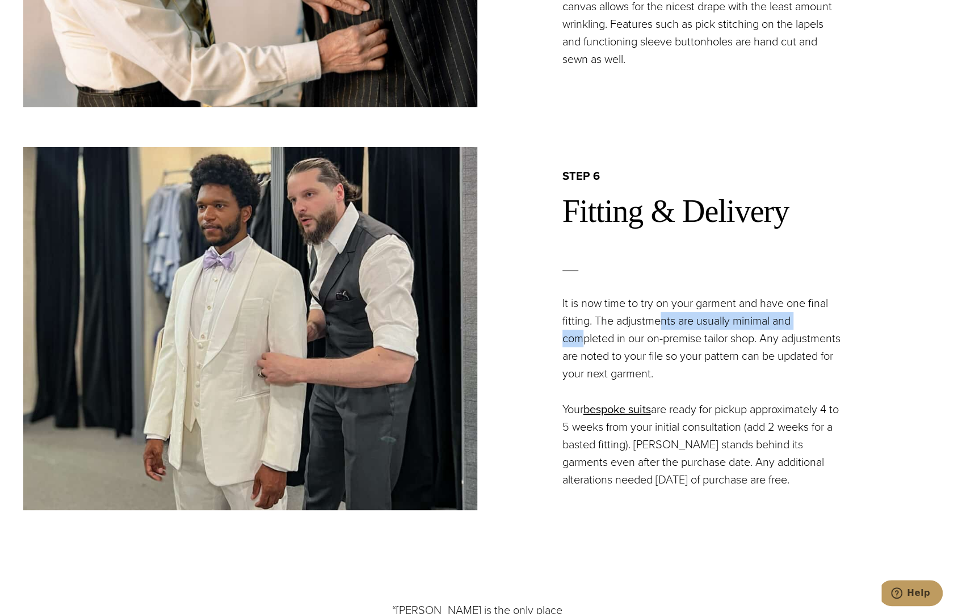
drag, startPoint x: 584, startPoint y: 333, endPoint x: 659, endPoint y: 329, distance: 74.5
click at [659, 329] on p "It is now time to try on your garment and have one final fitting. The adjustmen…" at bounding box center [704, 339] width 282 height 88
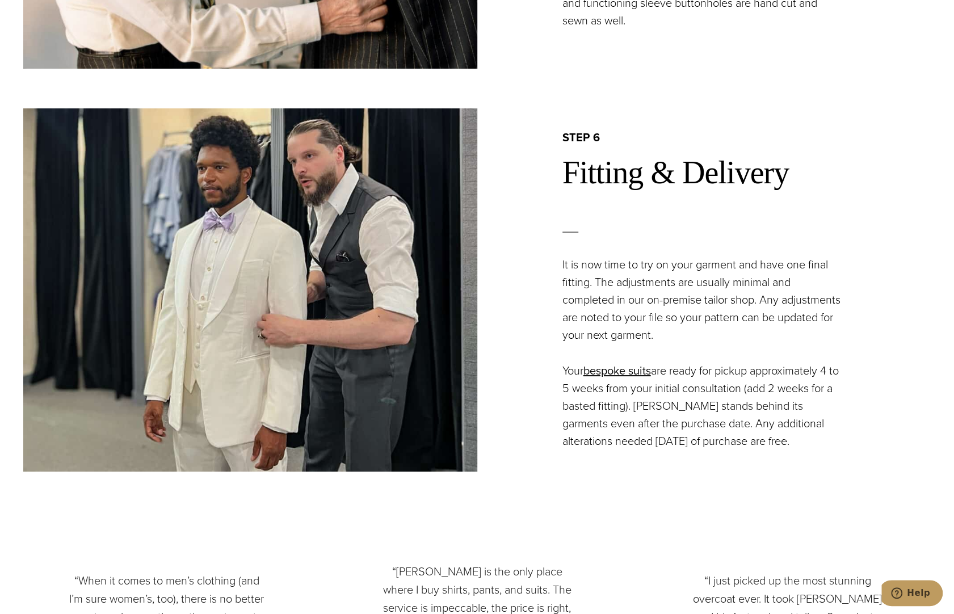
scroll to position [2839, 0]
